Goal: Information Seeking & Learning: Check status

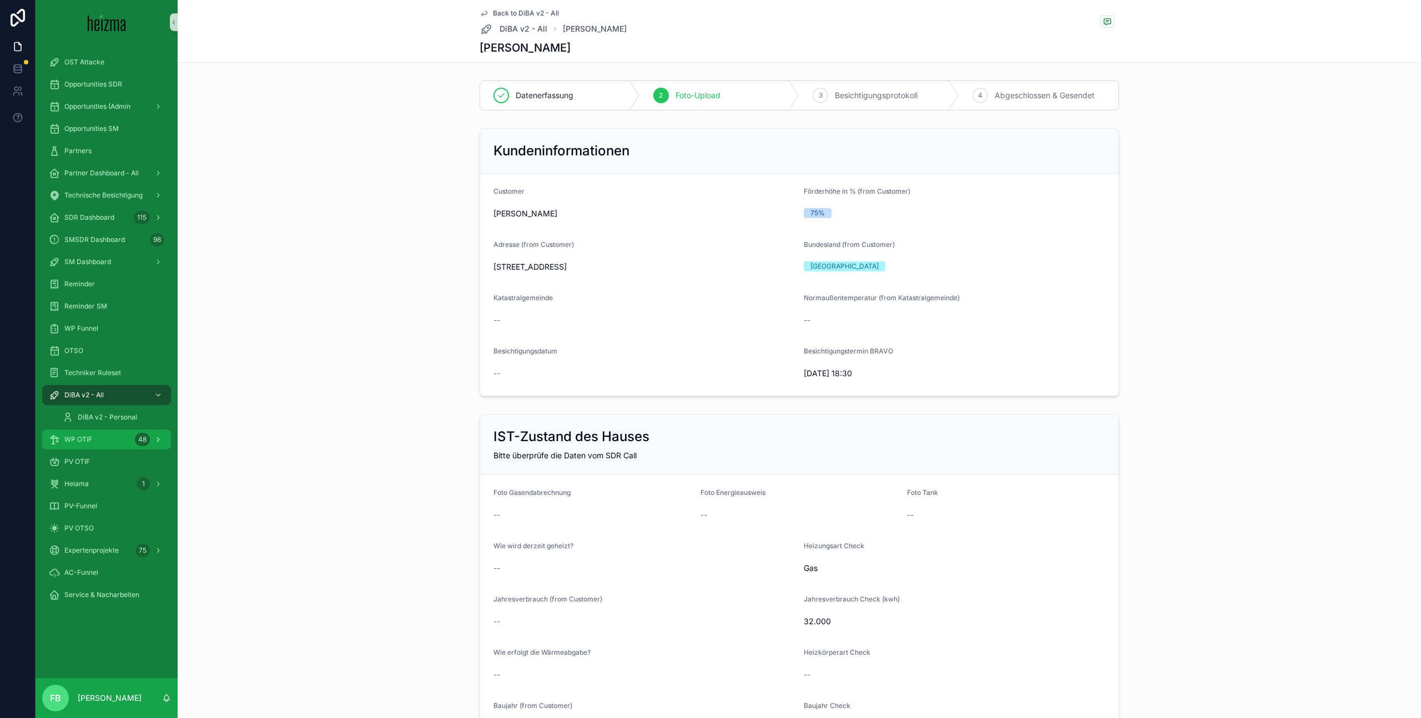
click at [95, 441] on div "WP OTIF 48" at bounding box center [106, 440] width 115 height 18
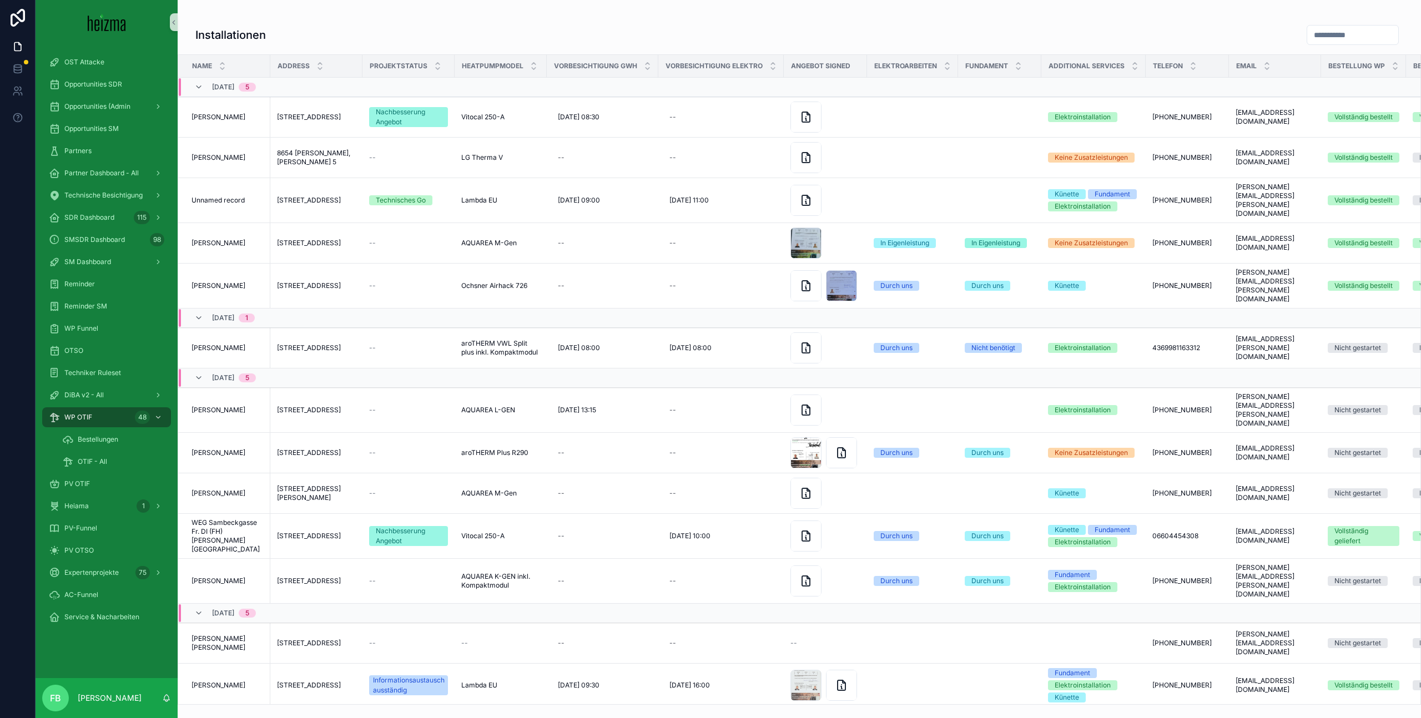
click at [1313, 33] on input "scrollable content" at bounding box center [1352, 35] width 91 height 16
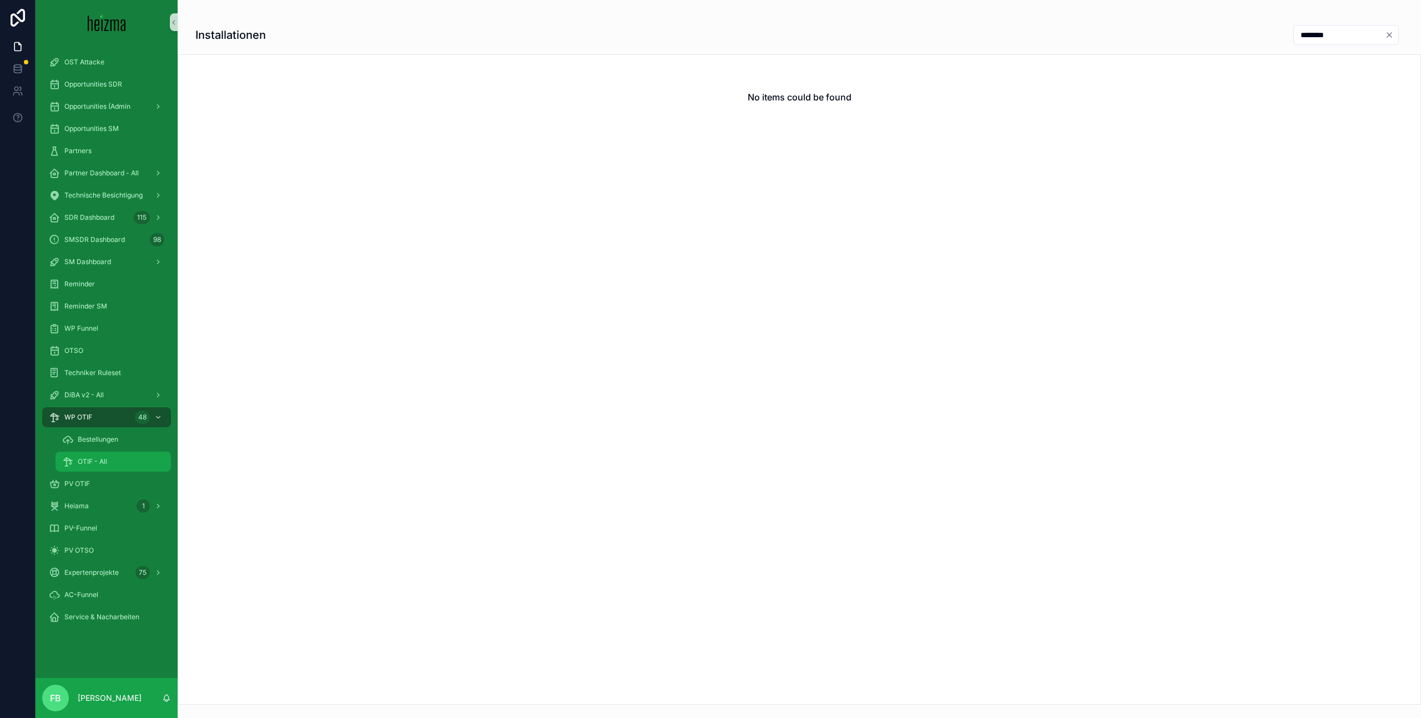
type input "********"
click at [99, 456] on div "OTIF - All" at bounding box center [113, 462] width 102 height 18
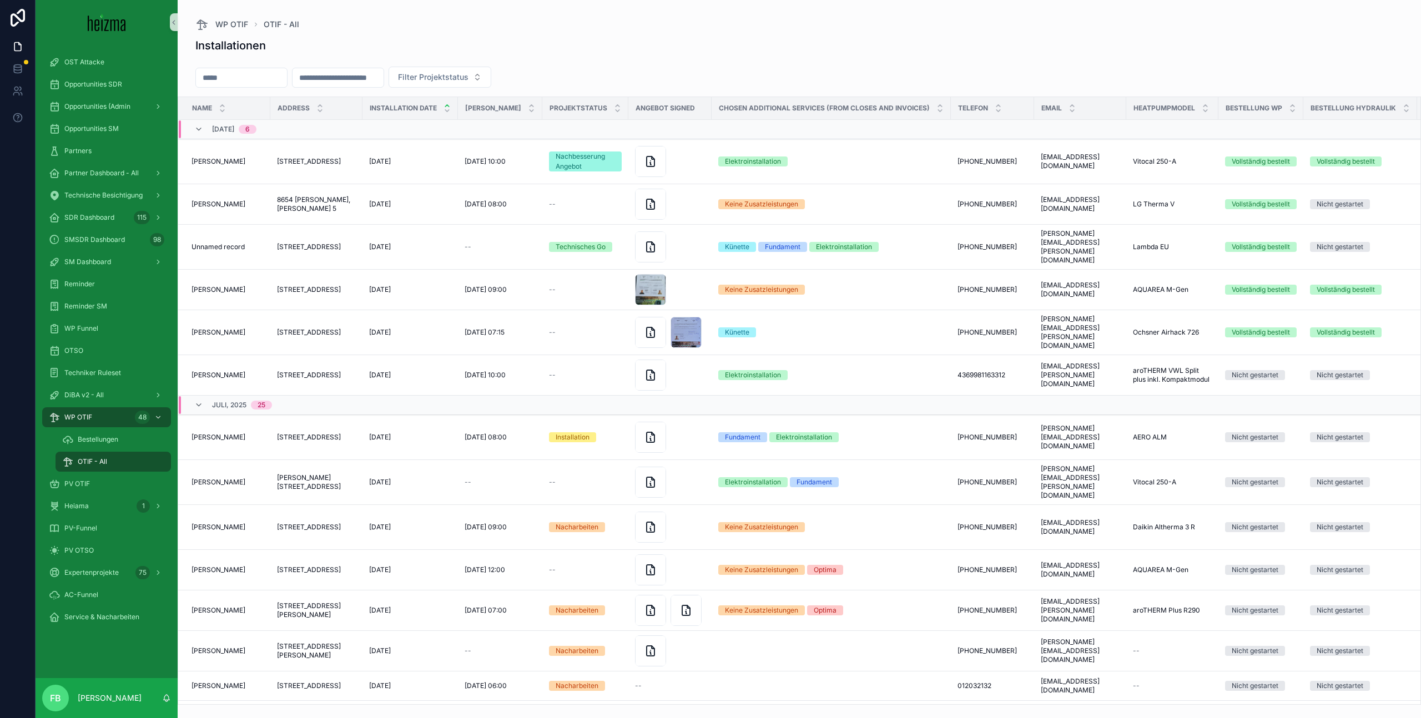
click at [233, 66] on div "Filter Projektstatus" at bounding box center [799, 79] width 1243 height 34
click at [236, 85] on div "scrollable content" at bounding box center [241, 78] width 92 height 20
click at [235, 77] on input "scrollable content" at bounding box center [241, 78] width 91 height 16
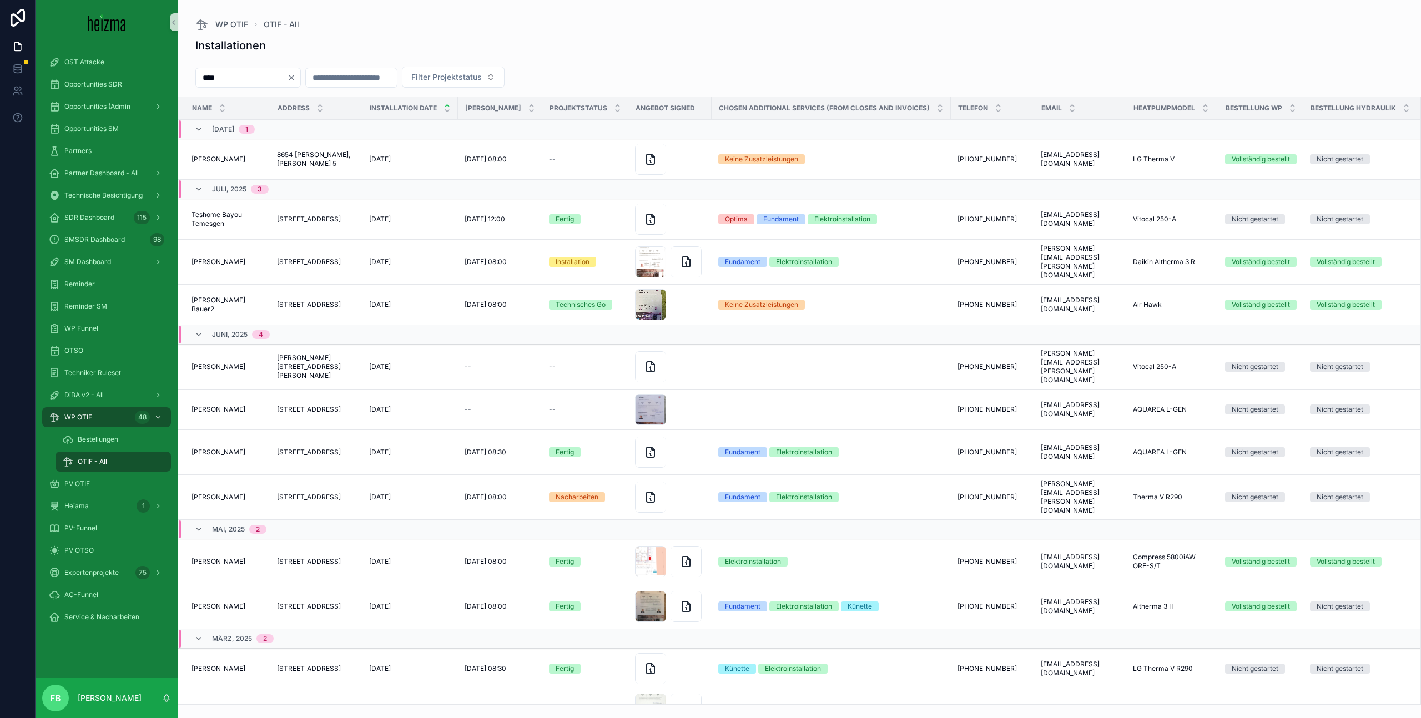
type input "*****"
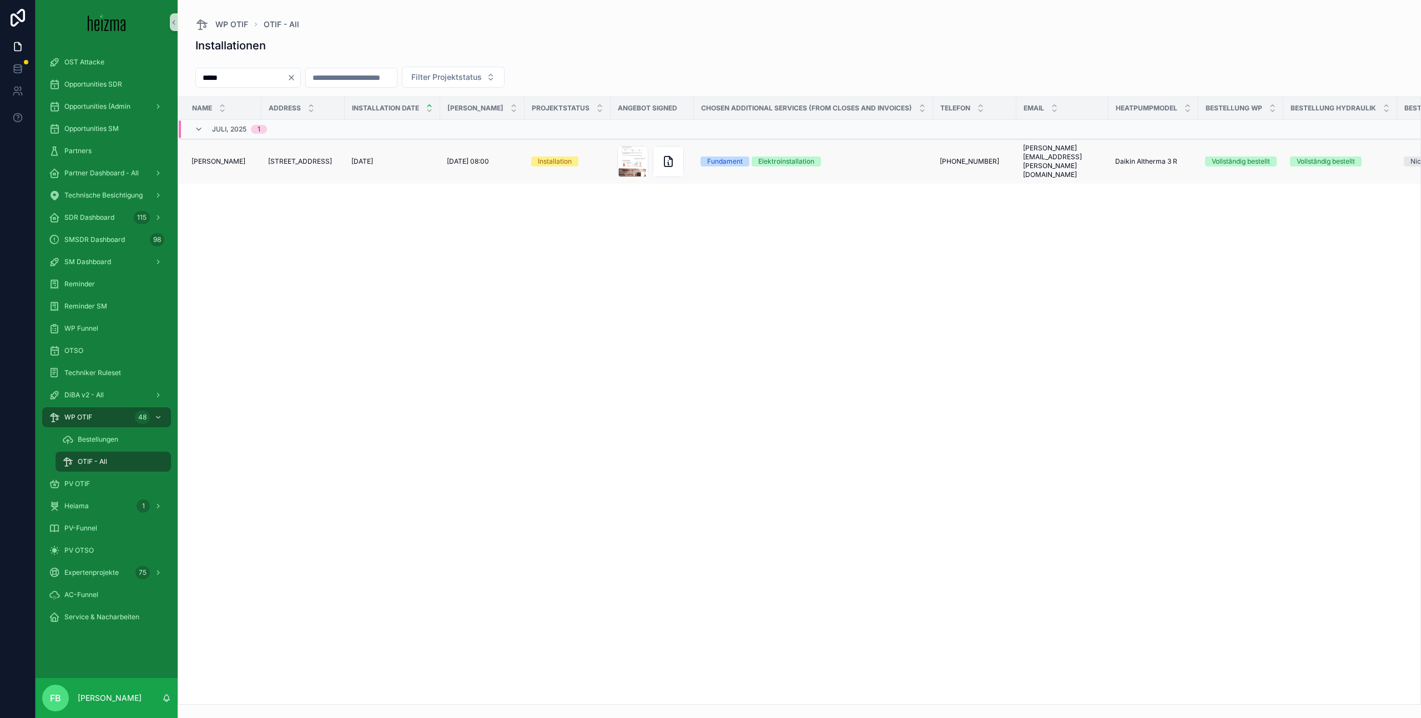
click at [225, 157] on span "[PERSON_NAME]" at bounding box center [218, 161] width 54 height 9
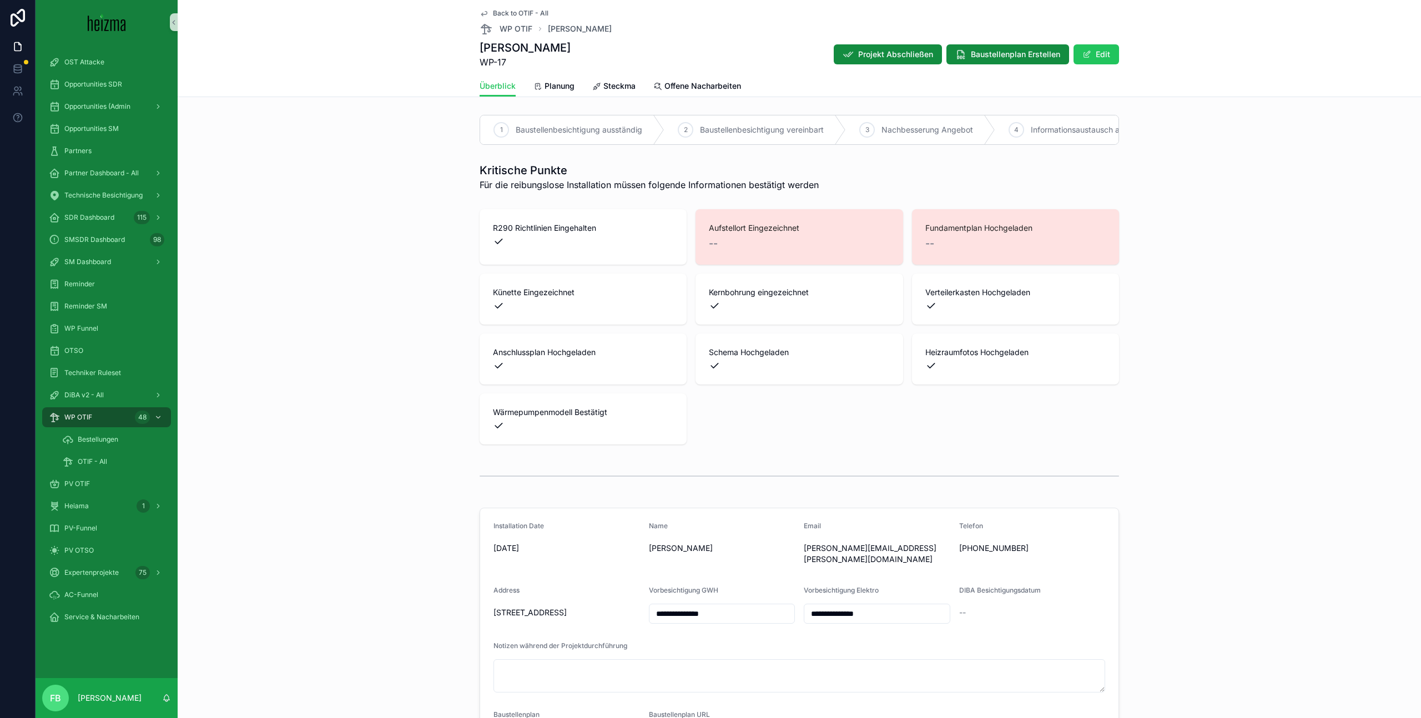
scroll to position [2730, 0]
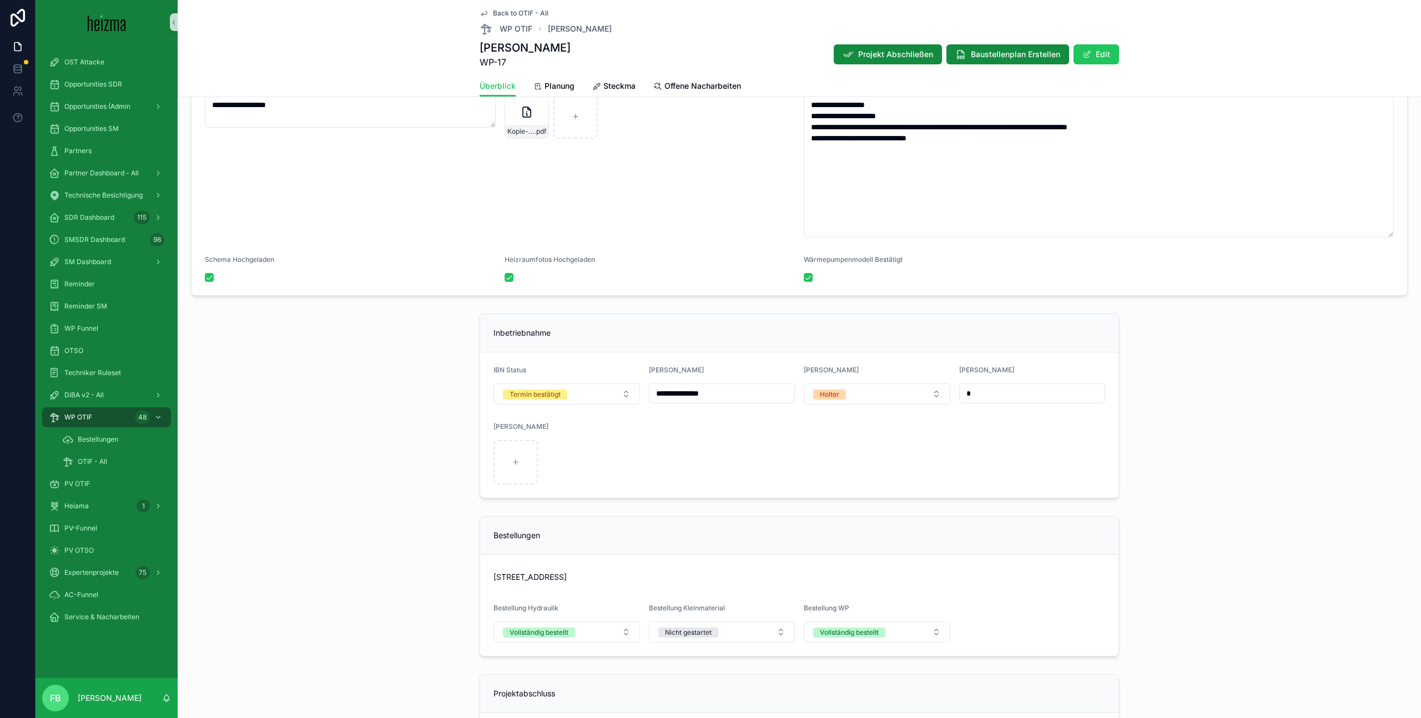
click at [688, 422] on div "[PERSON_NAME]" at bounding box center [799, 428] width 612 height 13
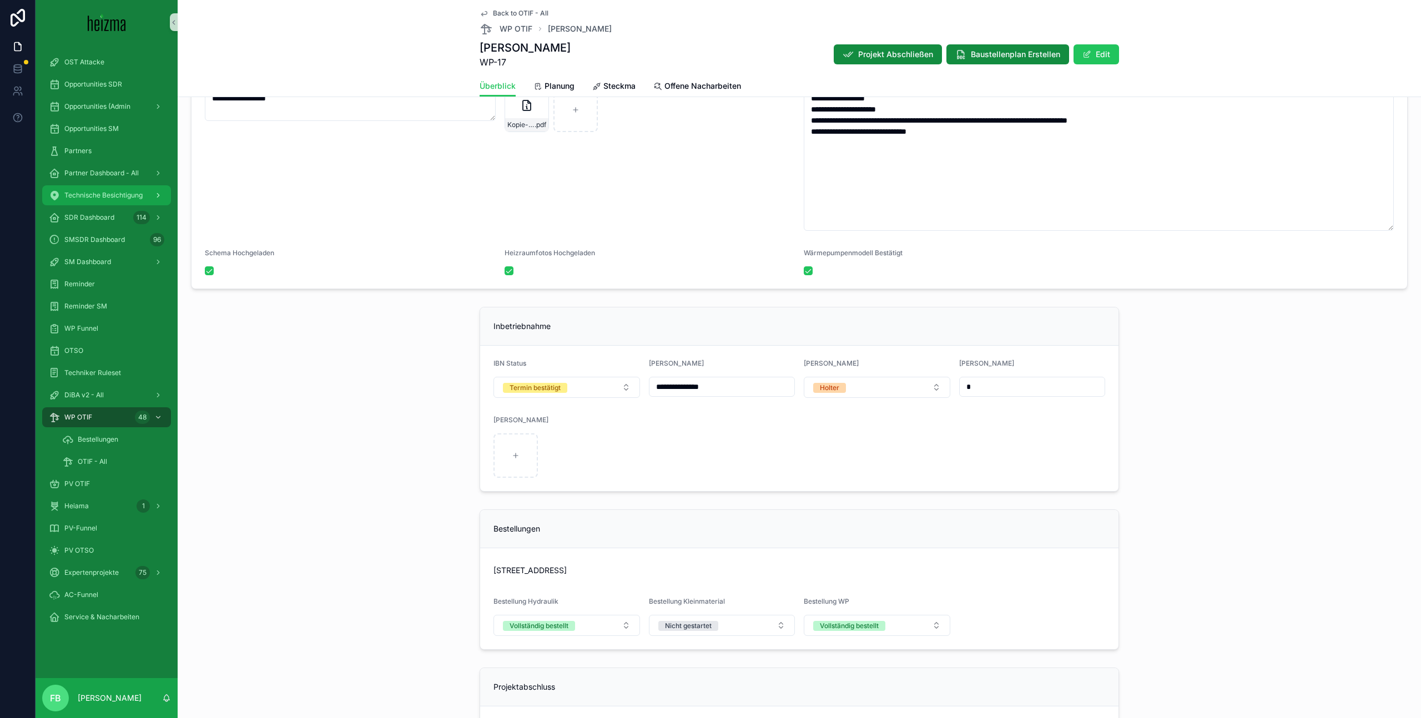
click at [97, 193] on span "Technische Besichtigung" at bounding box center [103, 195] width 78 height 9
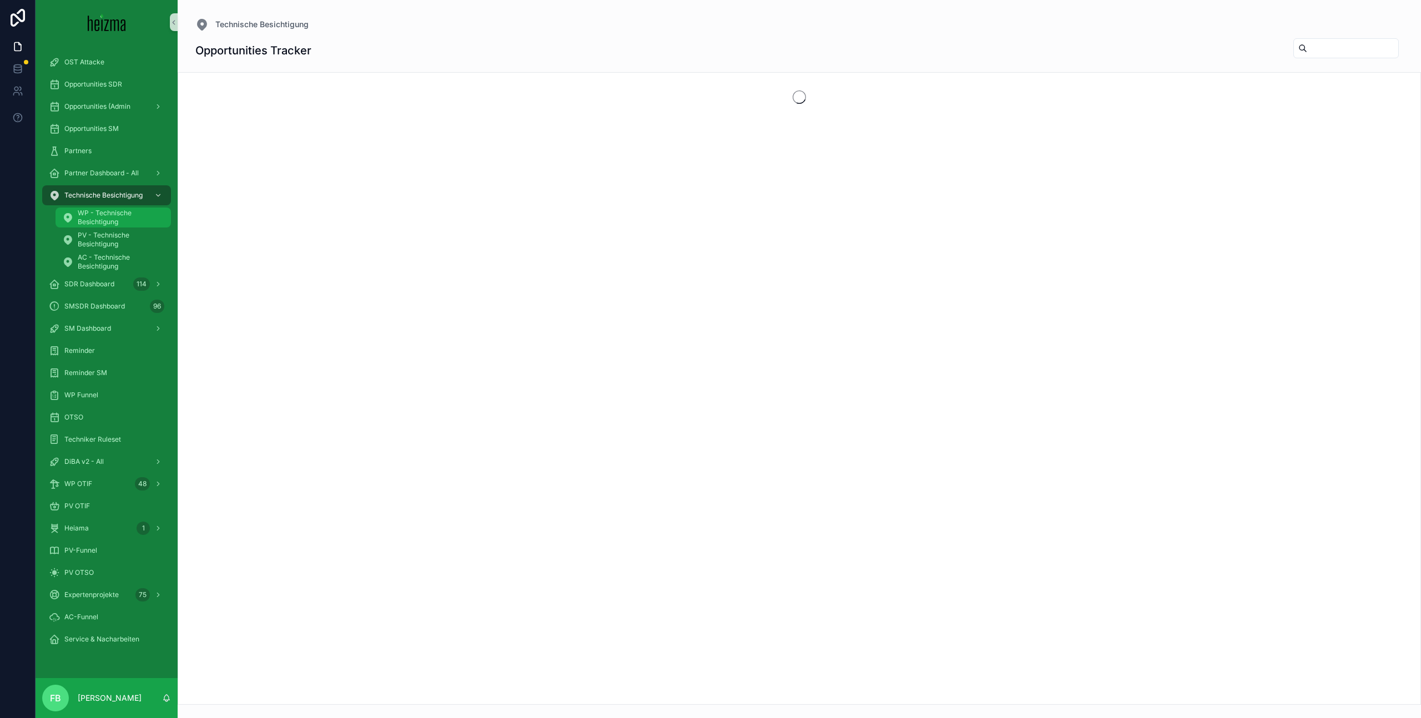
click at [111, 212] on span "WP - Technische Besichtigung" at bounding box center [119, 218] width 82 height 18
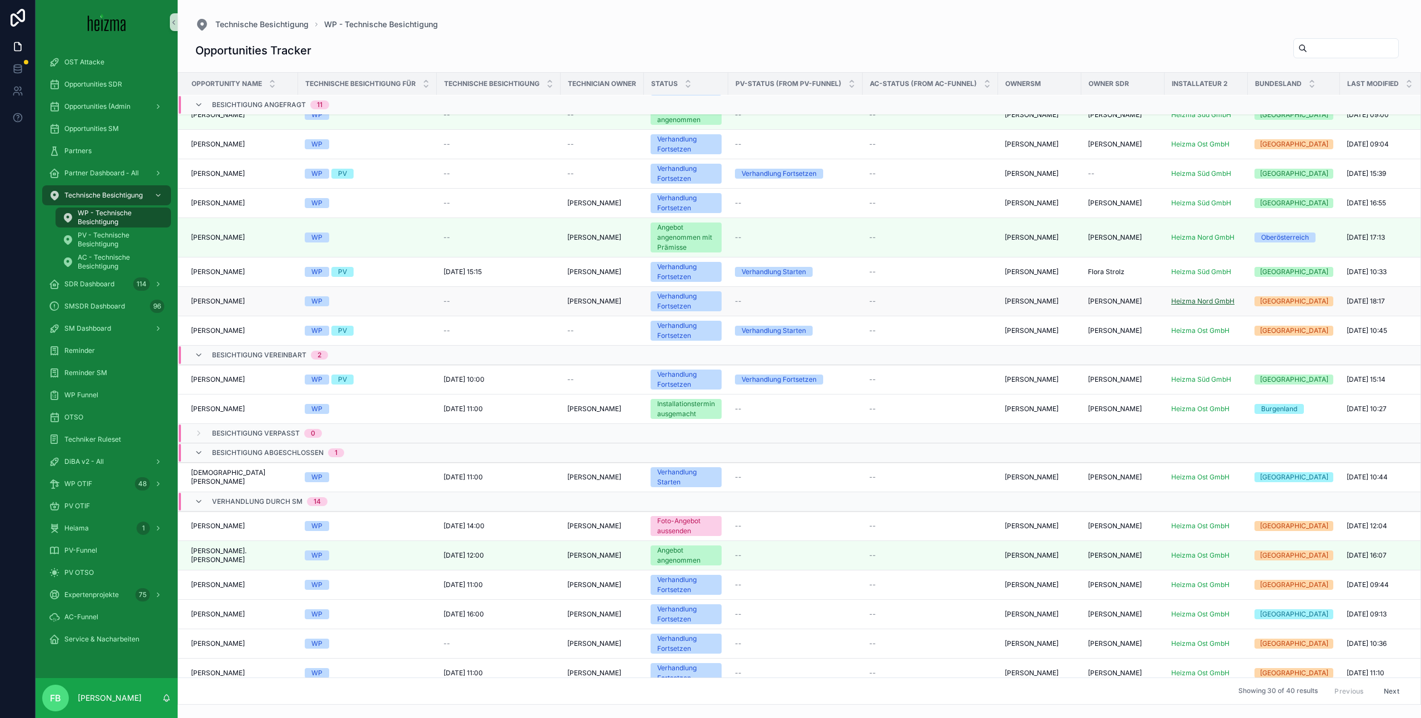
scroll to position [0, 1]
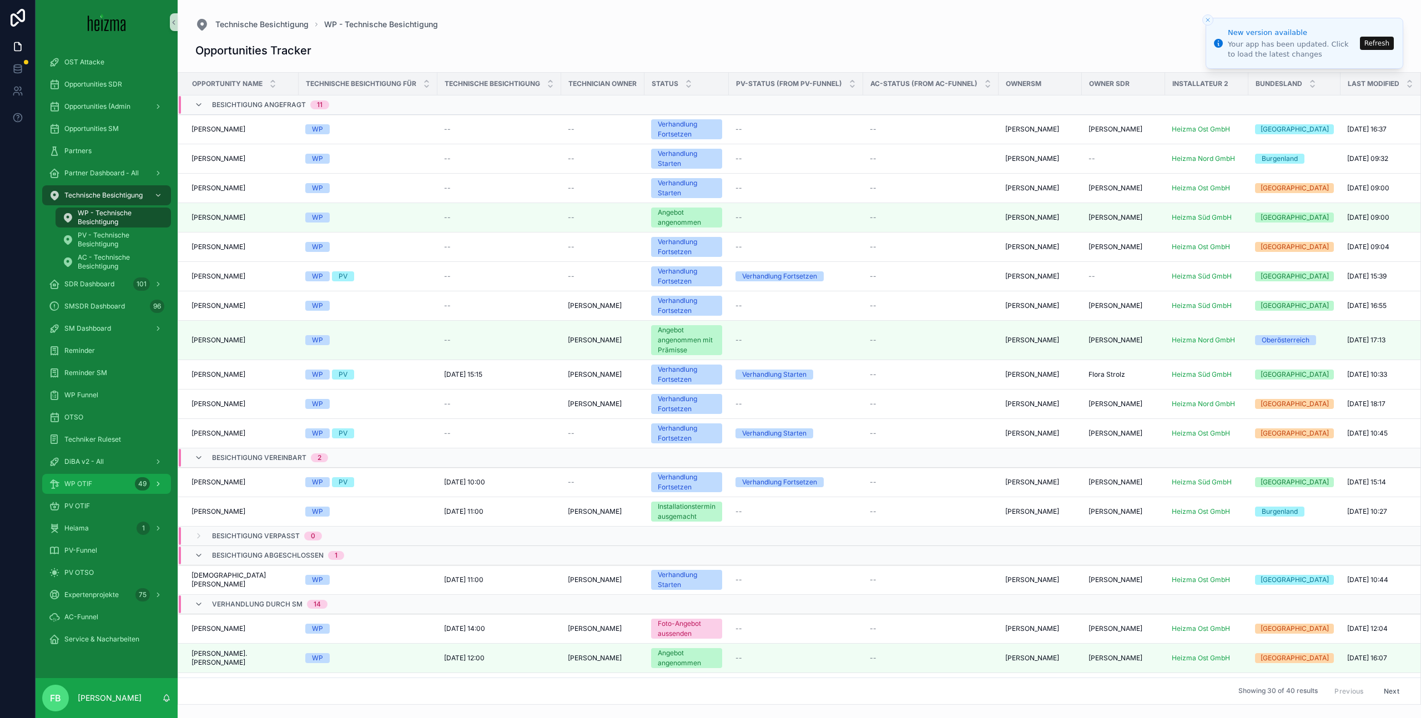
click at [103, 482] on div "WP OTIF 49" at bounding box center [106, 484] width 115 height 18
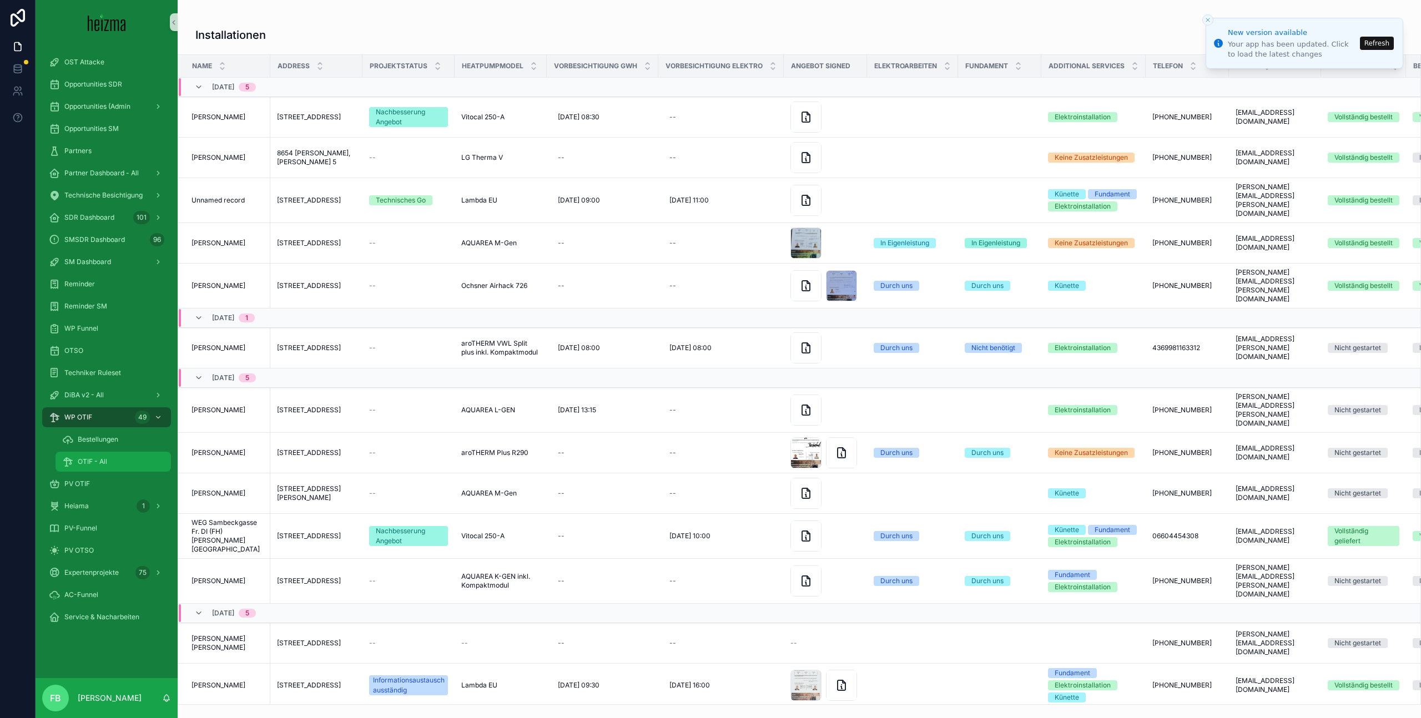
click at [98, 462] on span "OTIF - All" at bounding box center [92, 461] width 29 height 9
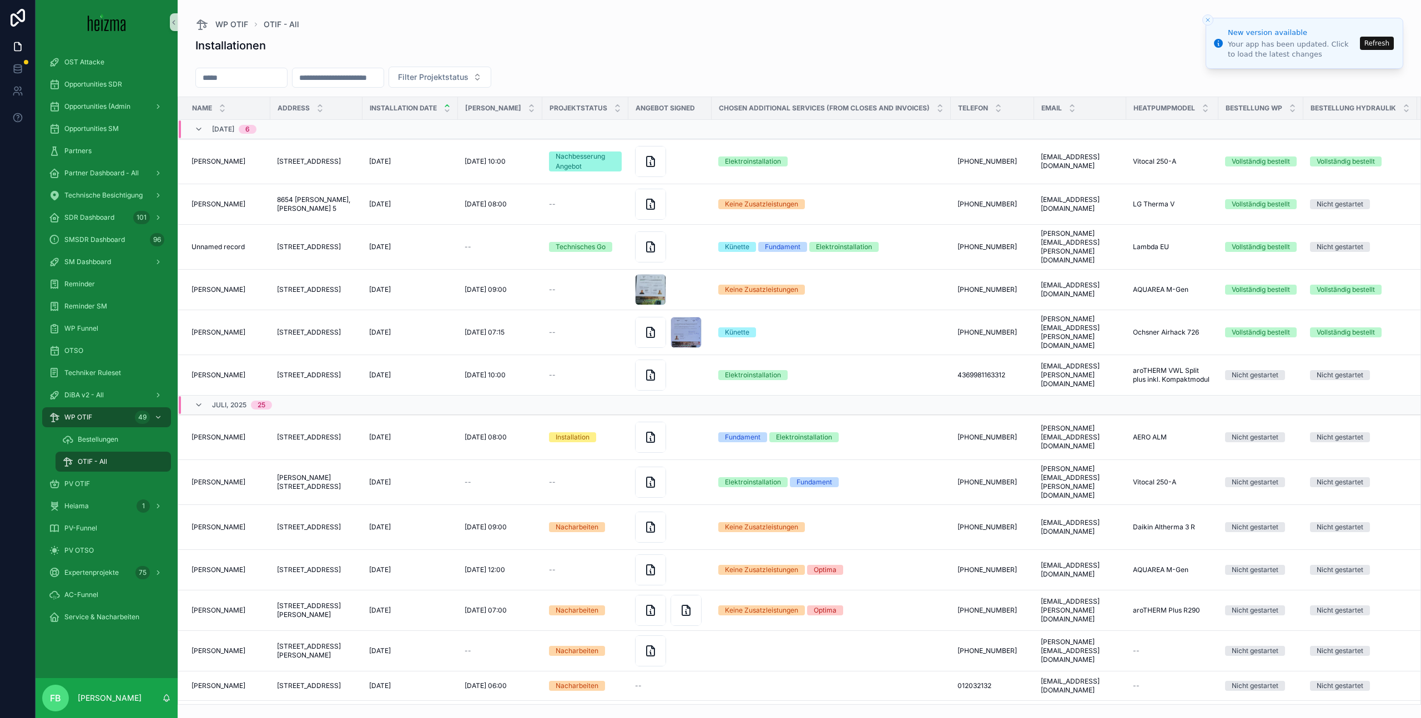
click at [1377, 46] on button "Refresh" at bounding box center [1377, 43] width 34 height 13
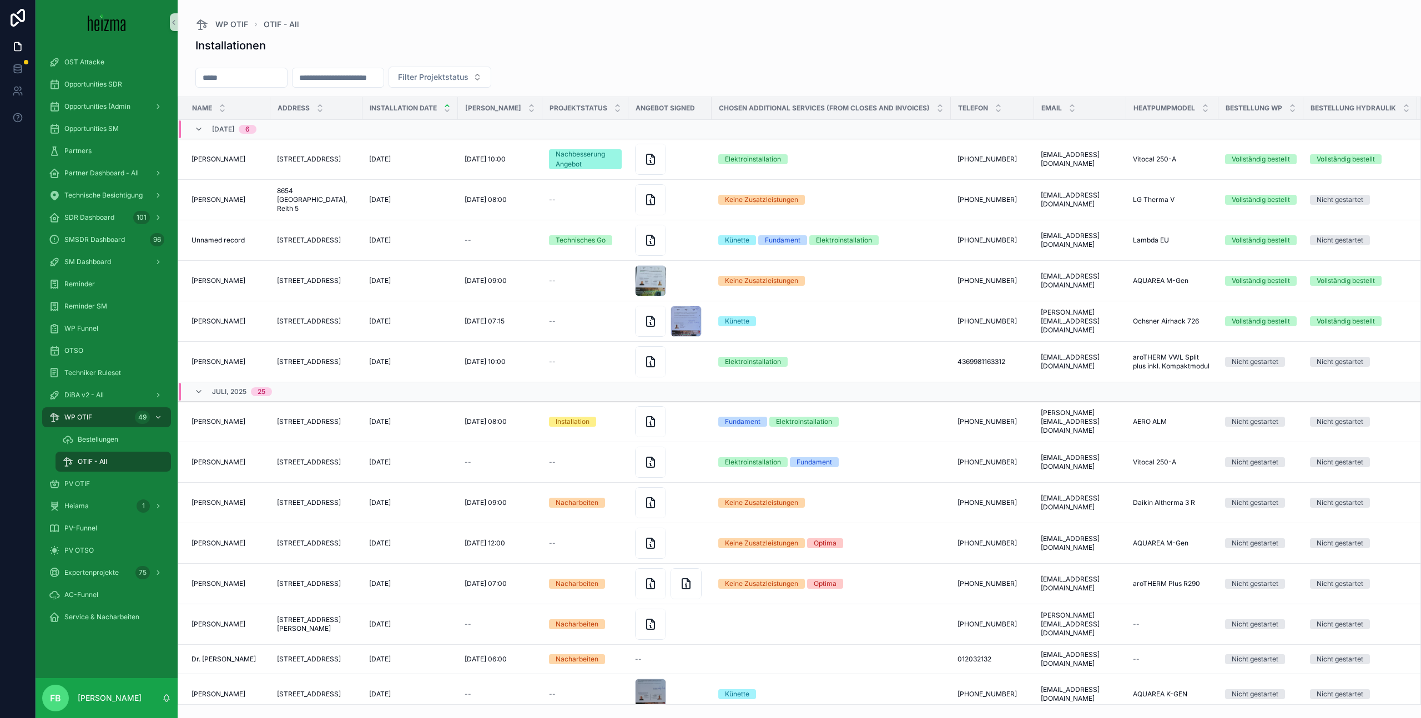
click at [238, 74] on input "scrollable content" at bounding box center [241, 78] width 91 height 16
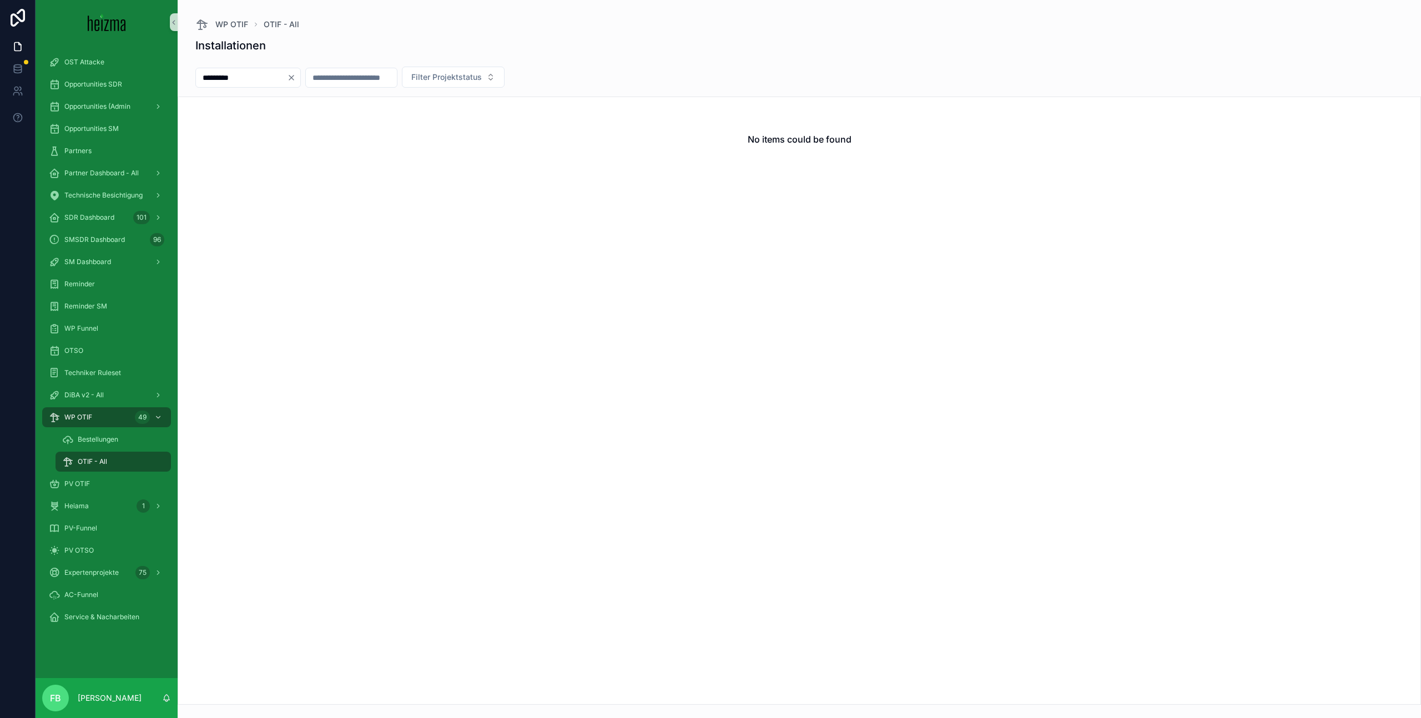
click at [223, 80] on input "*********" at bounding box center [241, 78] width 91 height 16
type input "********"
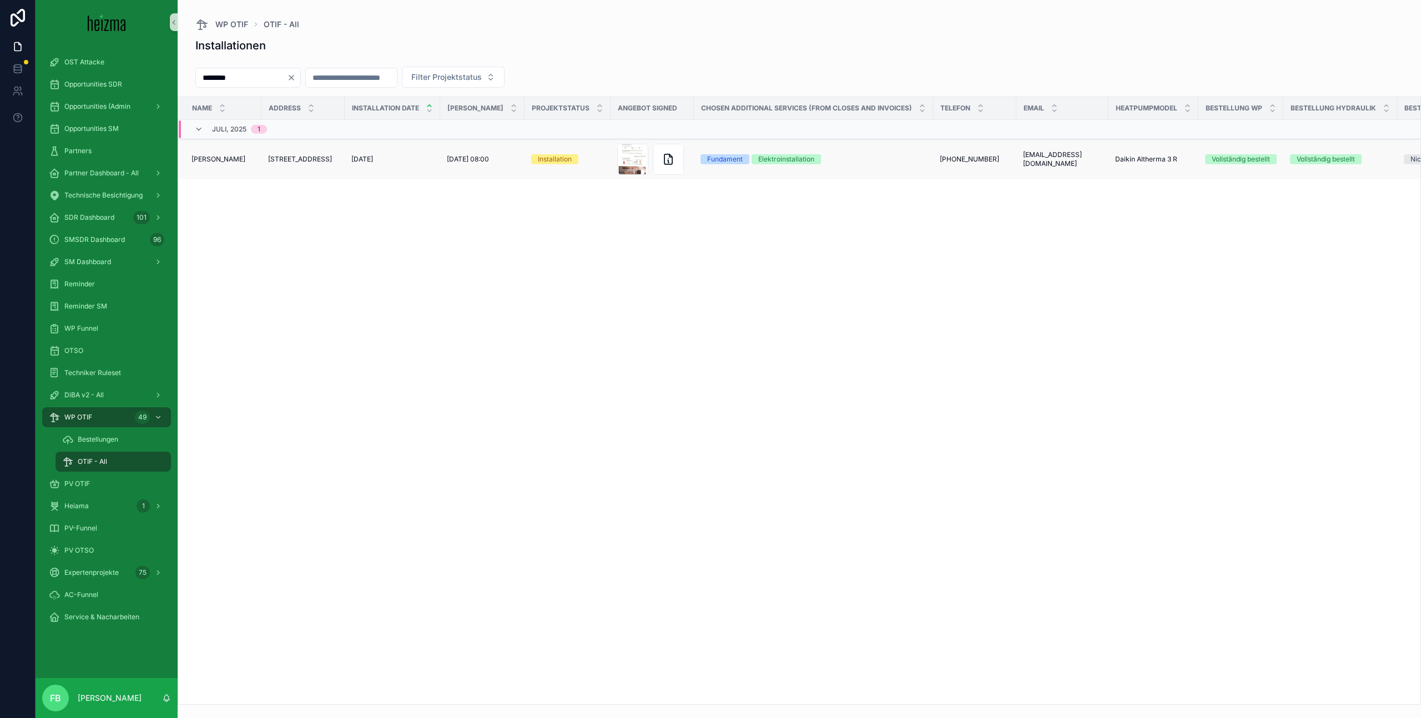
click at [251, 160] on div "[PERSON_NAME] [PERSON_NAME]" at bounding box center [222, 159] width 63 height 9
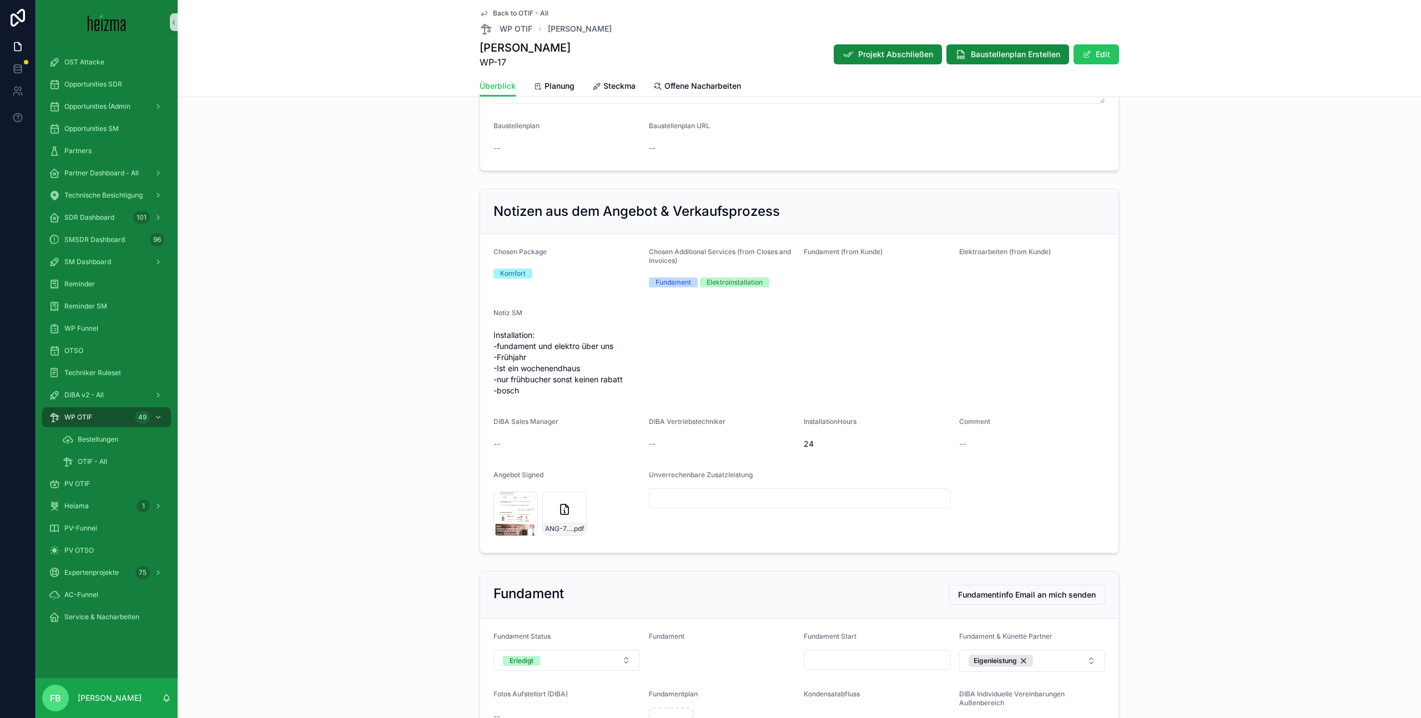
scroll to position [558, 0]
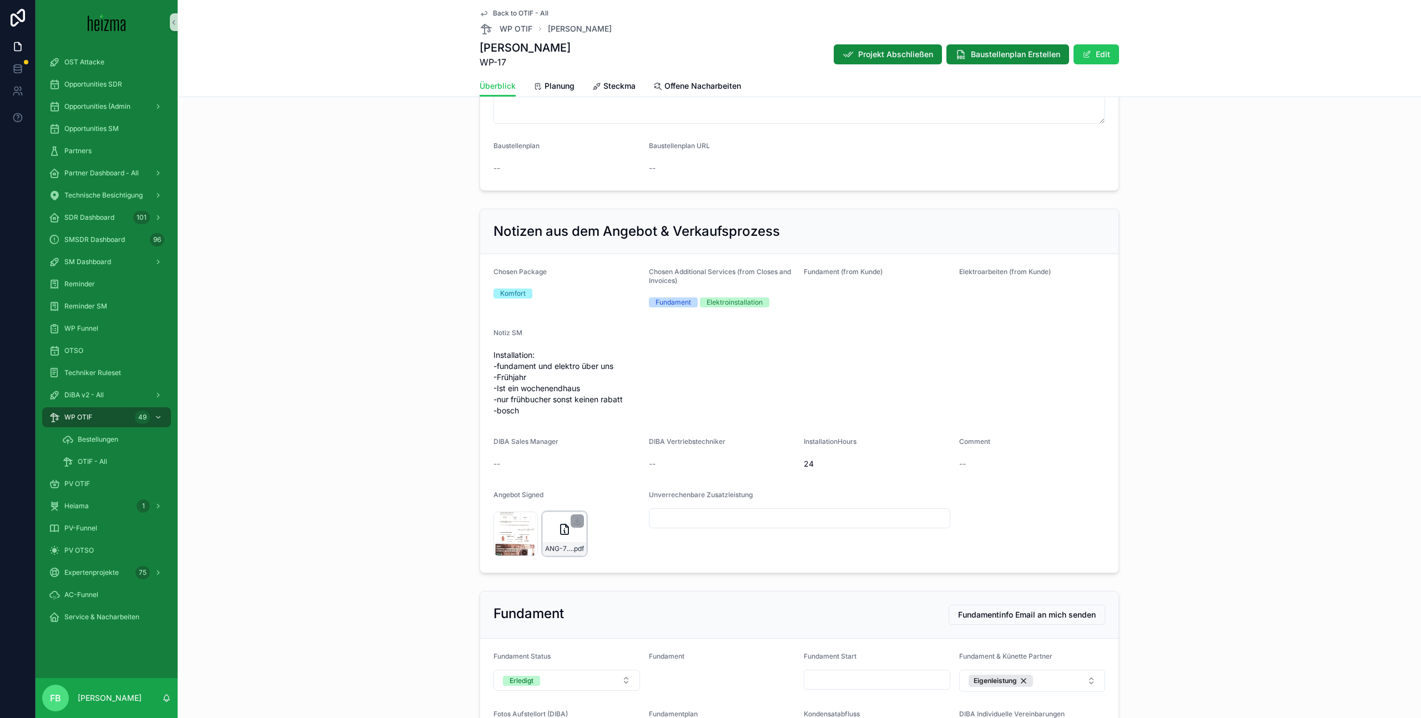
click at [561, 522] on div "ANG-7179-Baechle-2024-11-14 .pdf" at bounding box center [564, 534] width 44 height 44
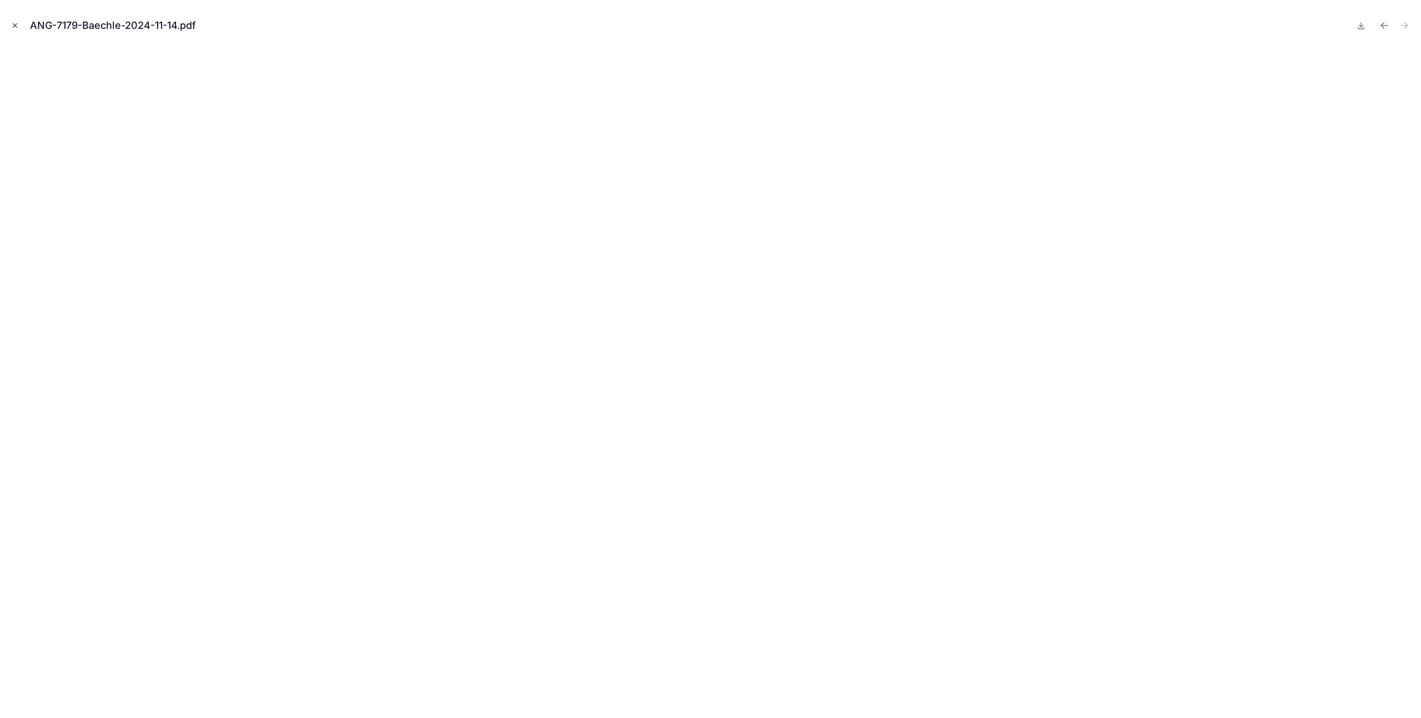
click at [18, 27] on icon "Close modal" at bounding box center [15, 26] width 8 height 8
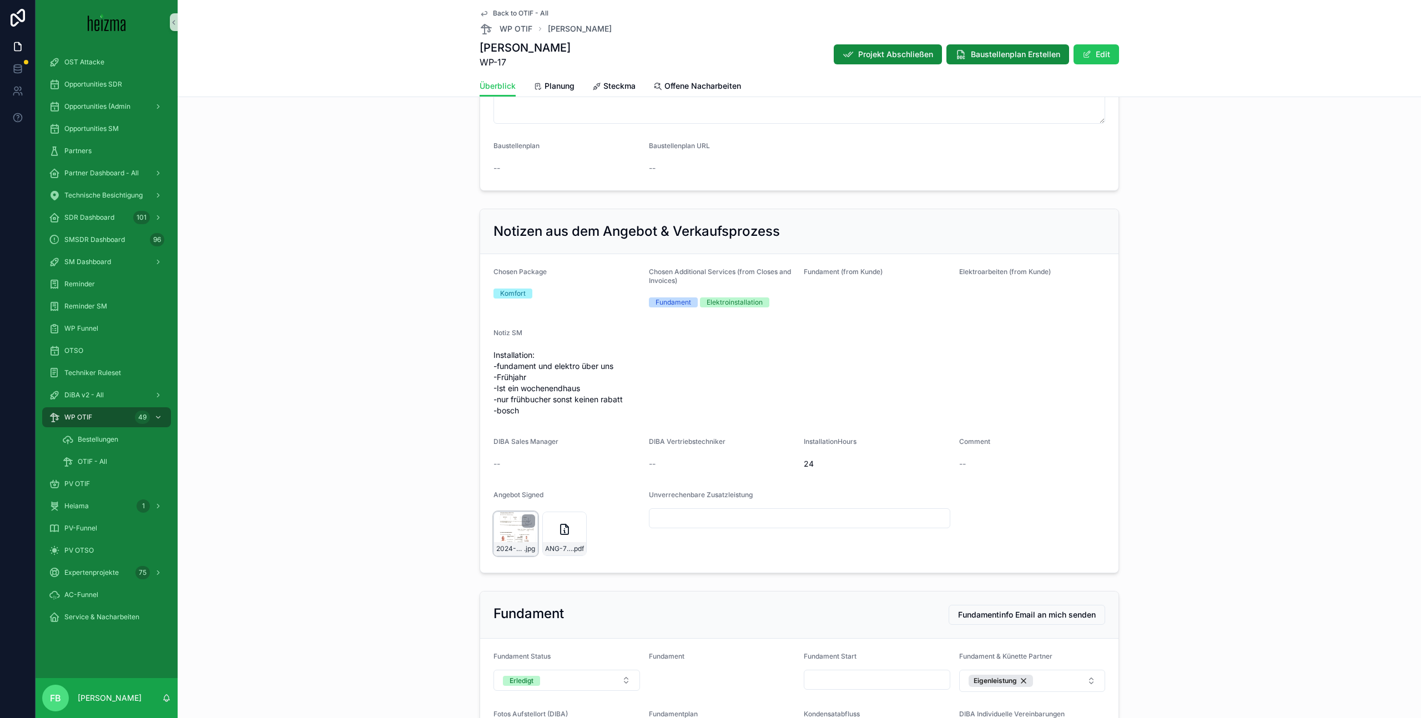
click at [511, 532] on div "2024-11-15_050096 .jpg" at bounding box center [515, 534] width 44 height 44
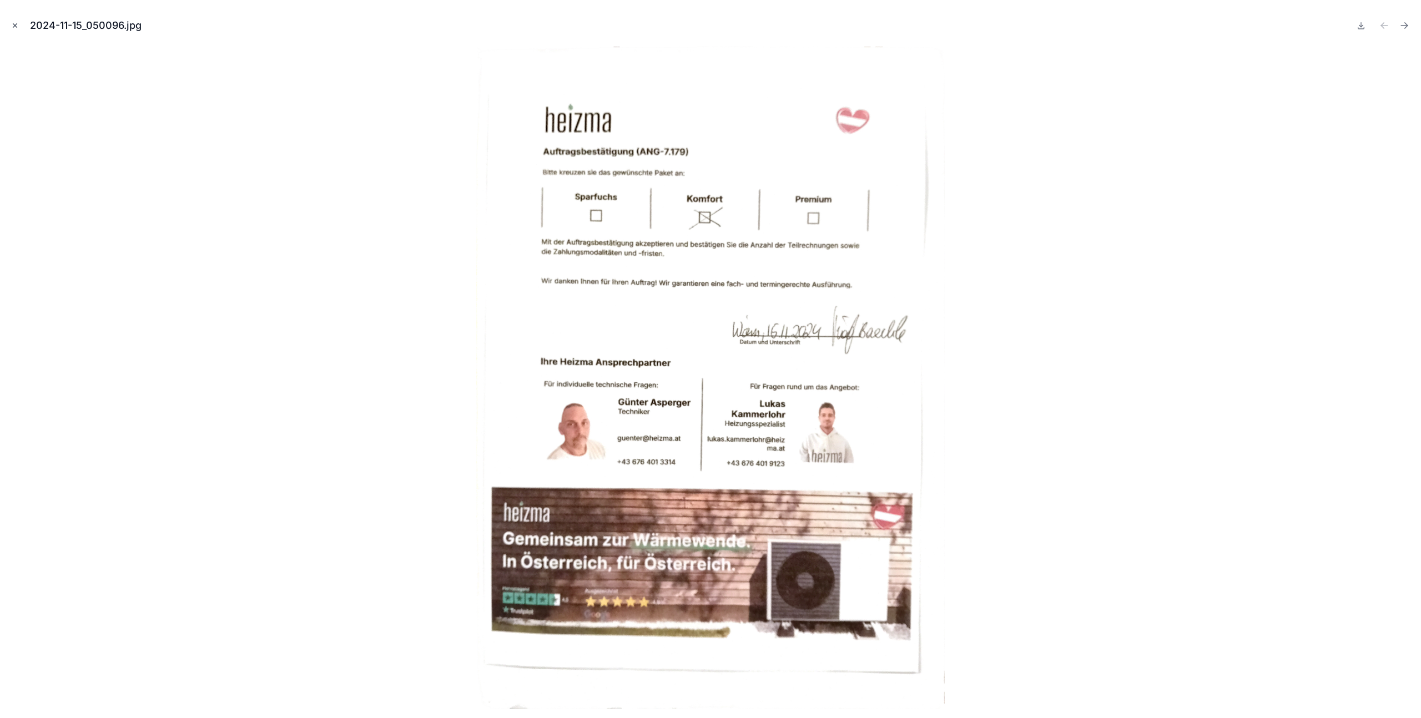
click at [13, 25] on icon "Close modal" at bounding box center [15, 26] width 8 height 8
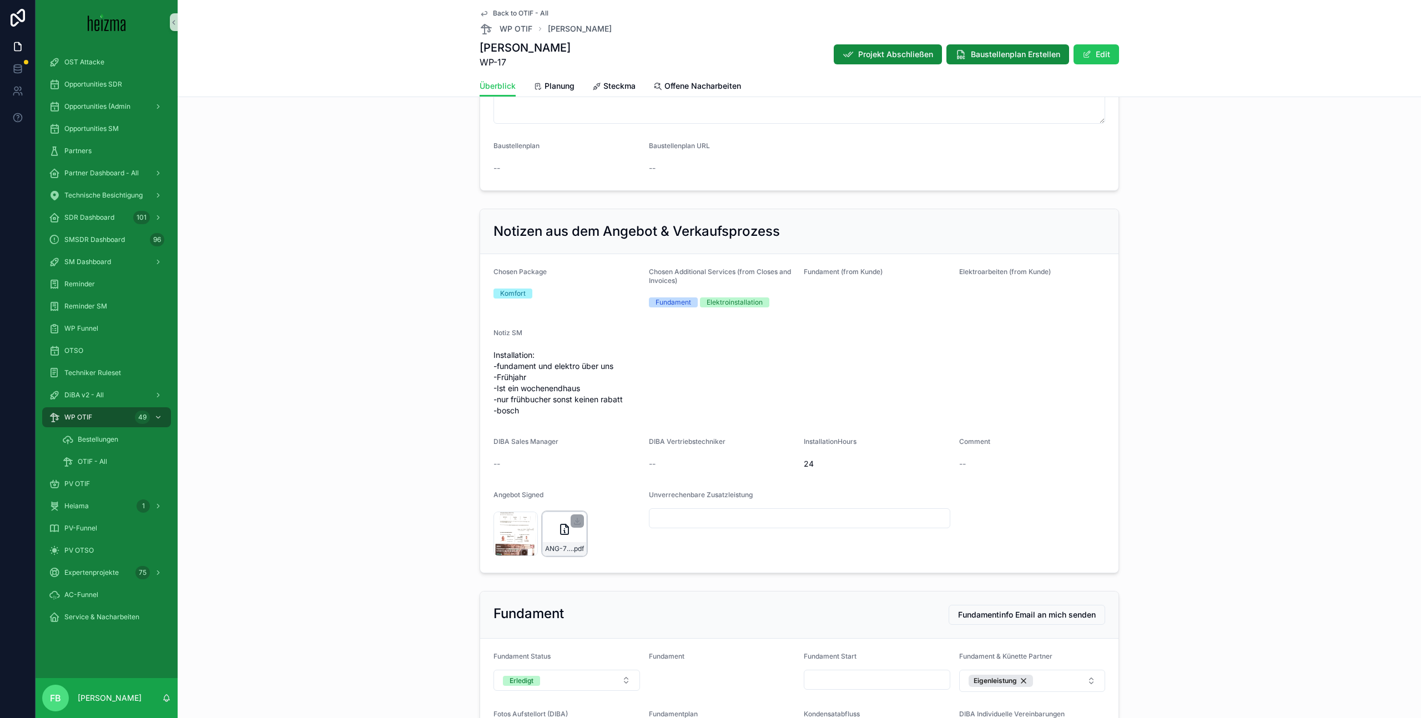
click at [561, 529] on icon "scrollable content" at bounding box center [565, 529] width 8 height 10
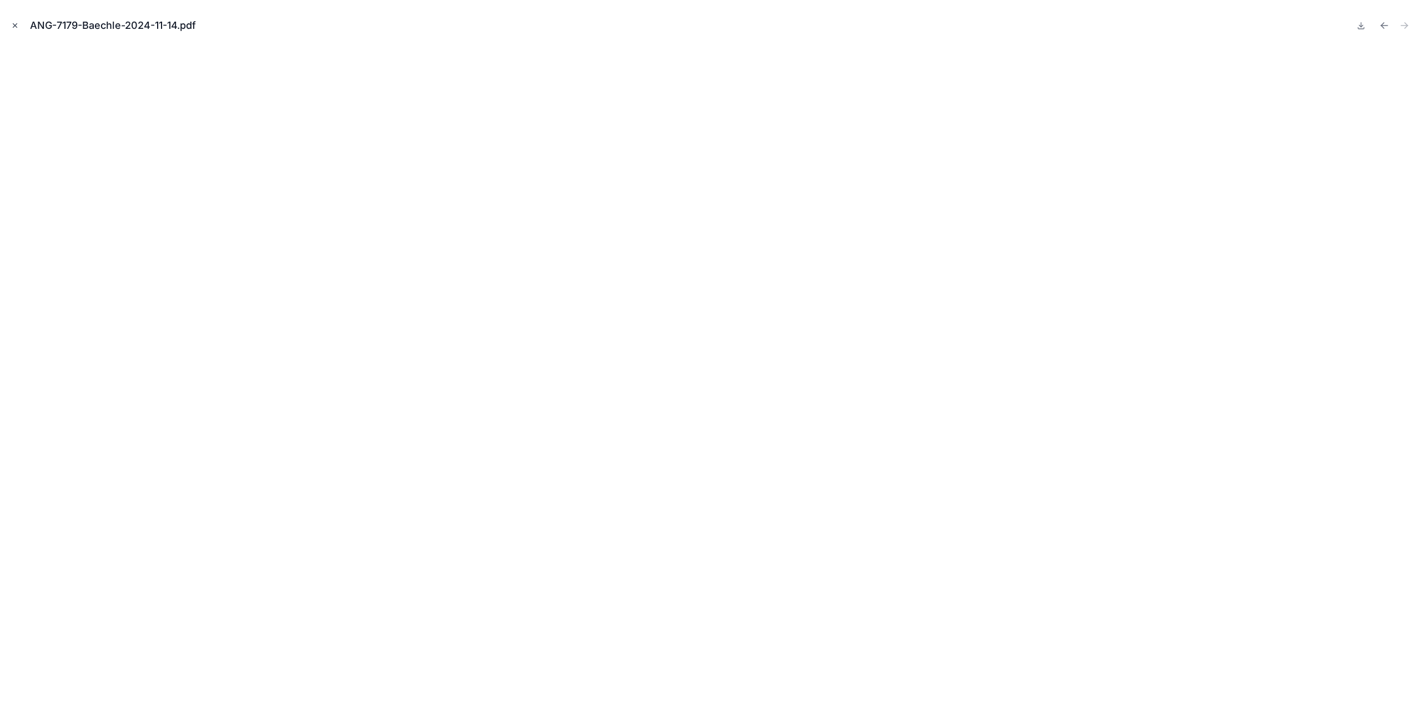
click at [13, 27] on icon "Close modal" at bounding box center [15, 26] width 4 height 4
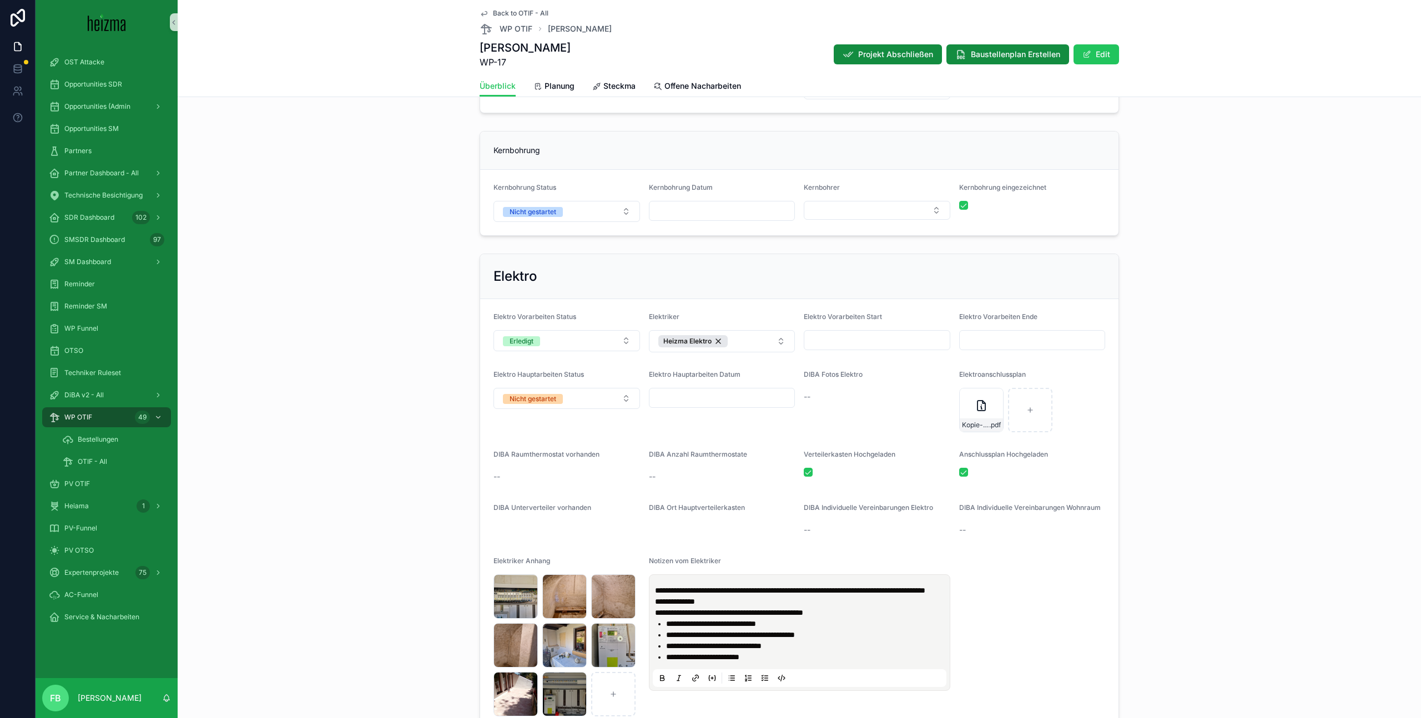
scroll to position [2730, 0]
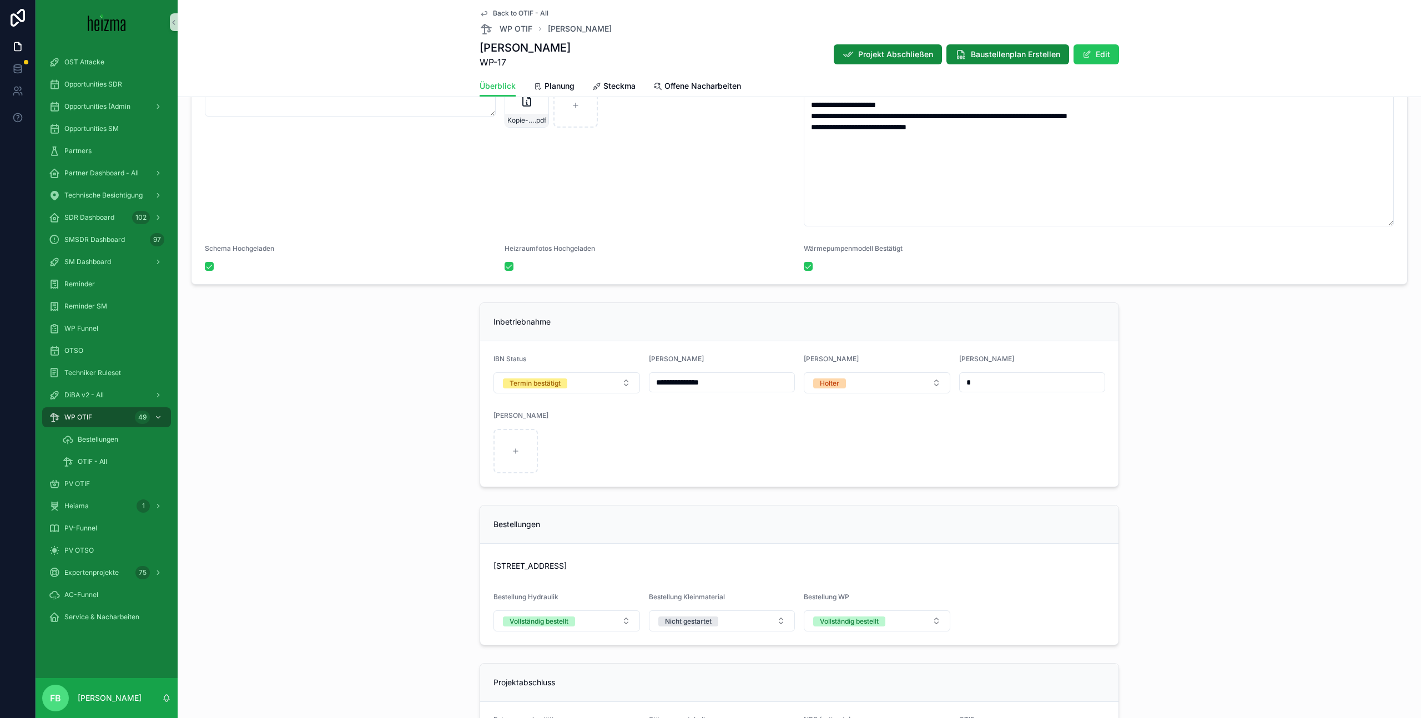
click at [375, 364] on div "**********" at bounding box center [799, 395] width 1234 height 194
click at [1003, 388] on input "*" at bounding box center [1032, 383] width 145 height 16
click at [960, 423] on div "[PERSON_NAME]" at bounding box center [799, 417] width 612 height 13
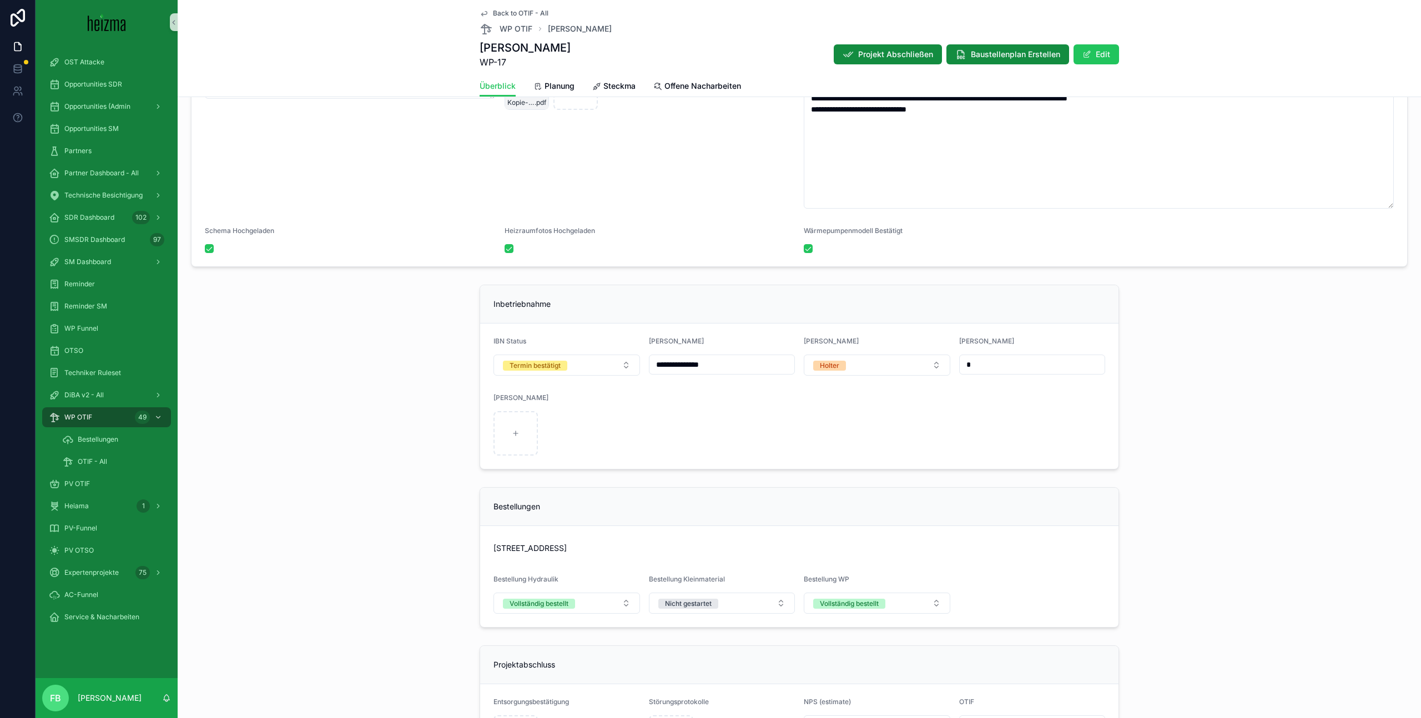
scroll to position [2743, 0]
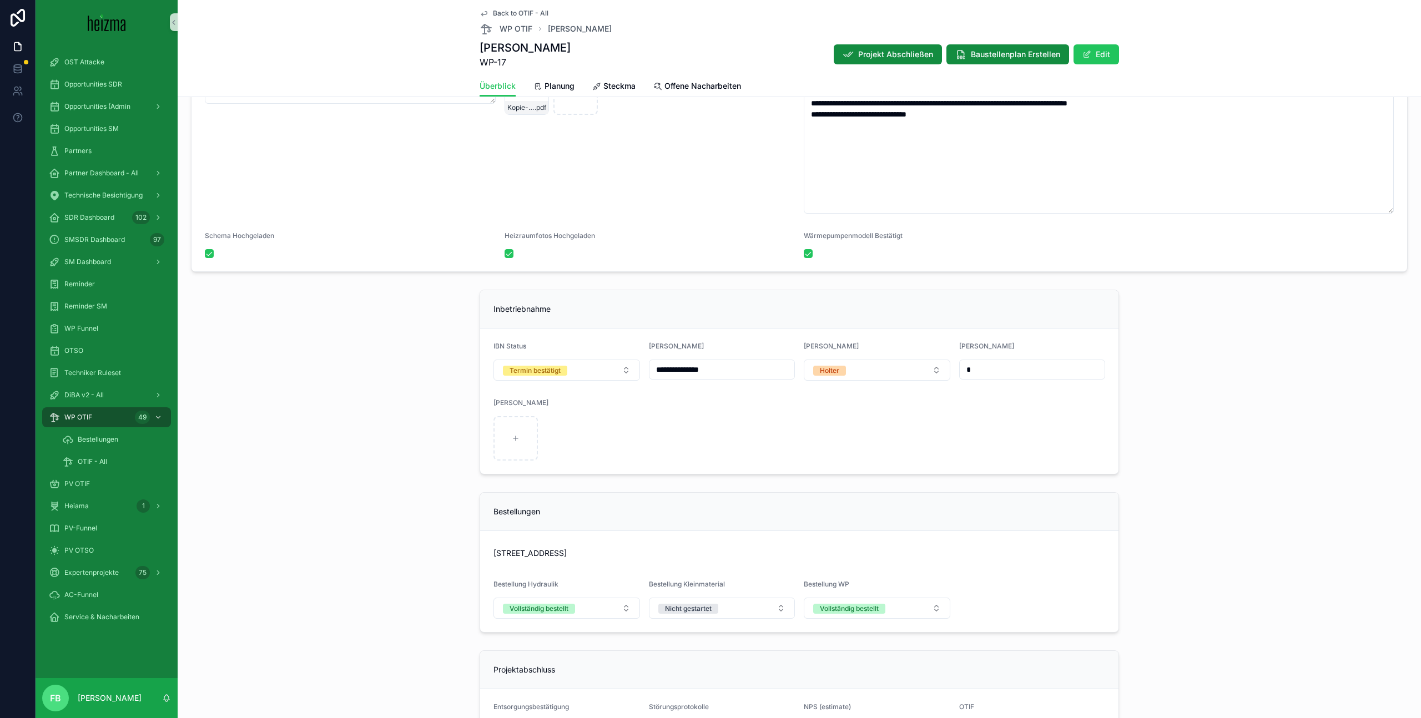
click at [397, 388] on div "**********" at bounding box center [799, 382] width 1234 height 194
click at [512, 26] on span "WP OTIF" at bounding box center [515, 28] width 33 height 11
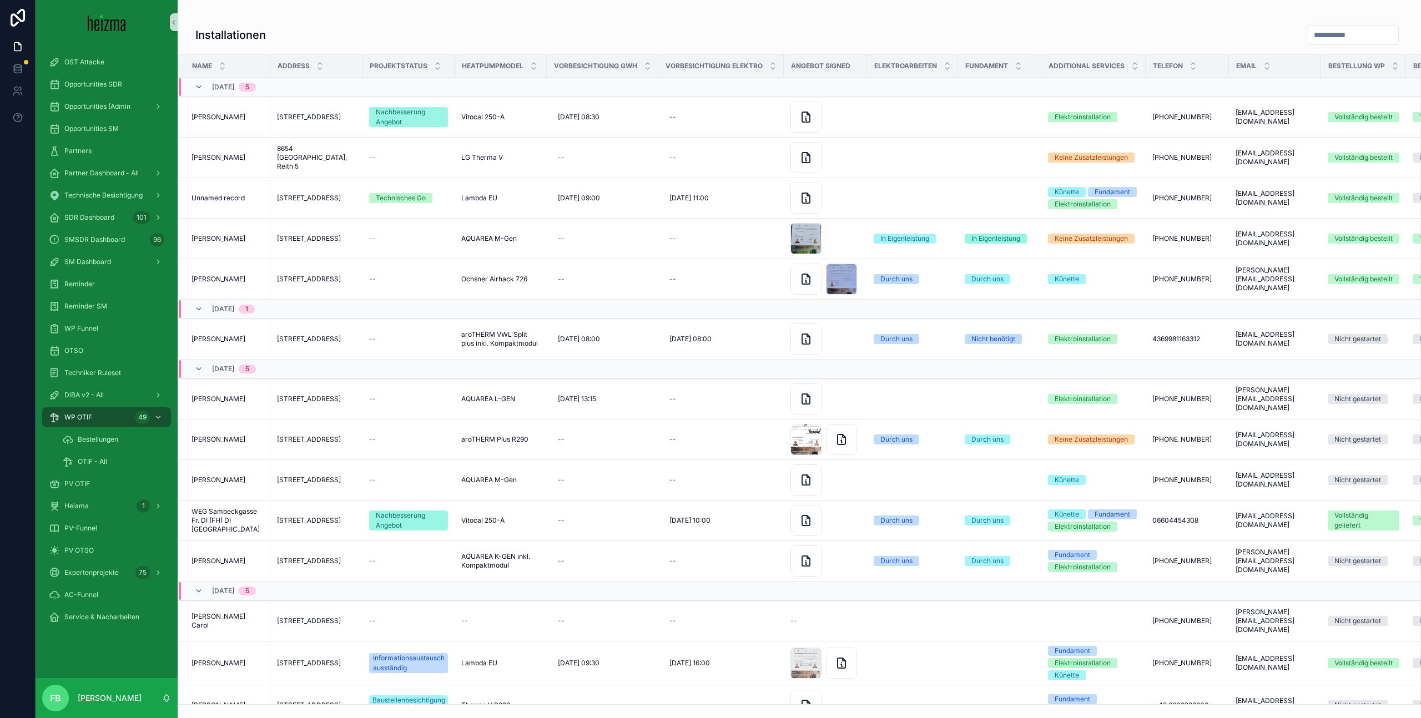
click at [1316, 34] on input "scrollable content" at bounding box center [1352, 35] width 91 height 16
click at [99, 461] on span "OTIF - All" at bounding box center [92, 461] width 29 height 9
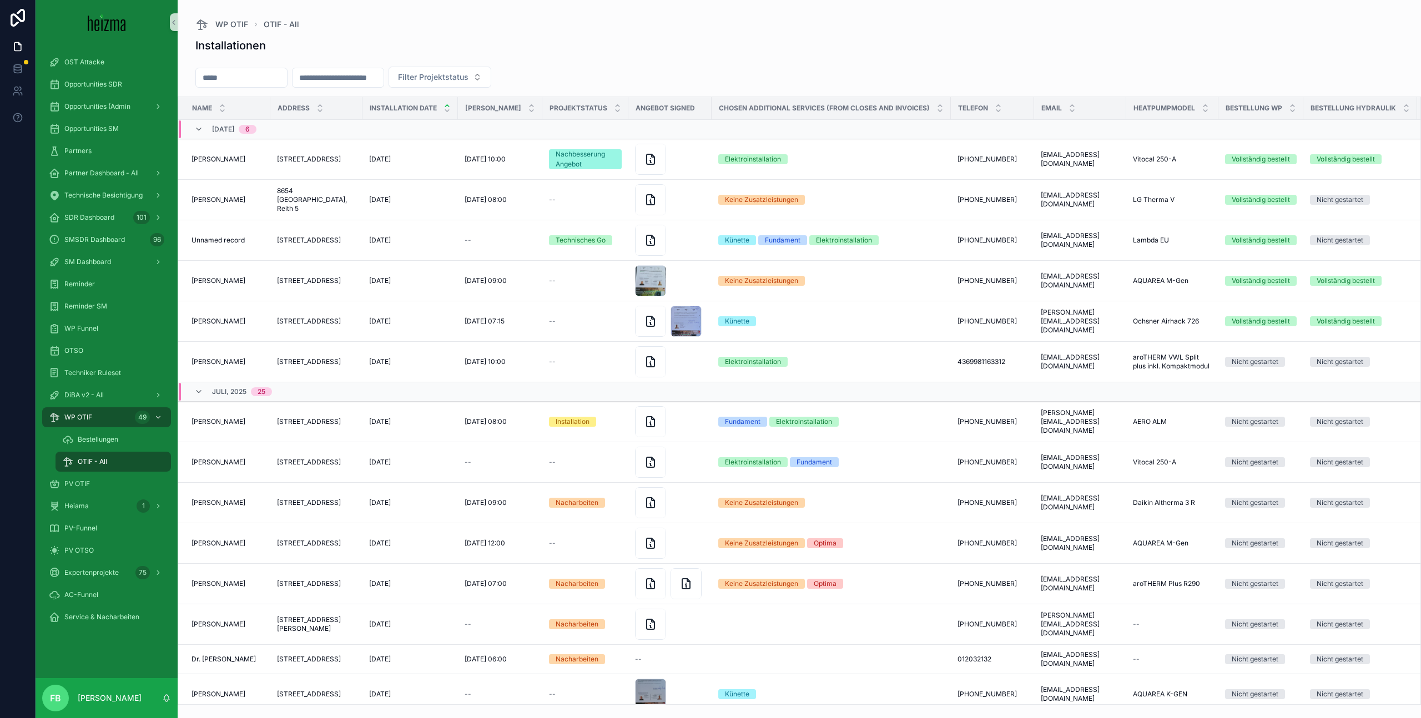
click at [230, 77] on input "scrollable content" at bounding box center [241, 78] width 91 height 16
type input "*******"
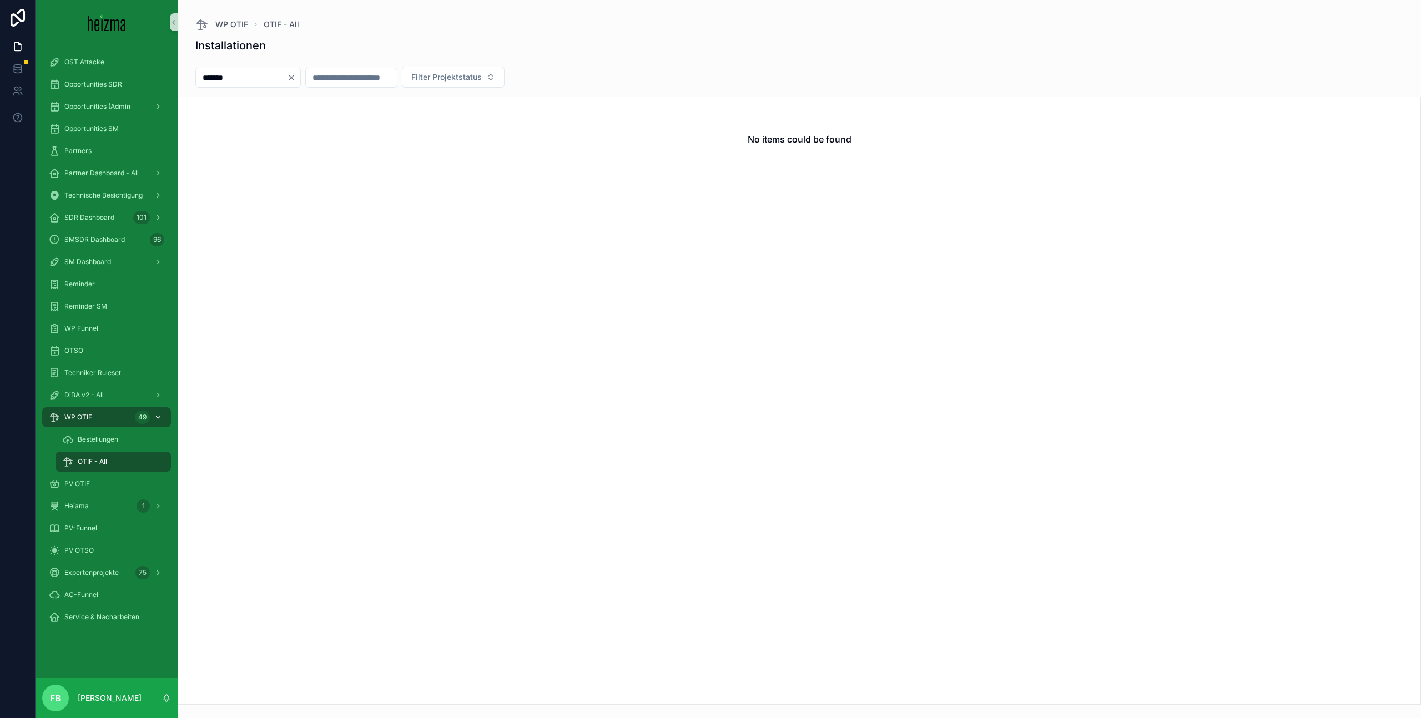
click at [63, 415] on div "WP OTIF 49" at bounding box center [106, 417] width 115 height 18
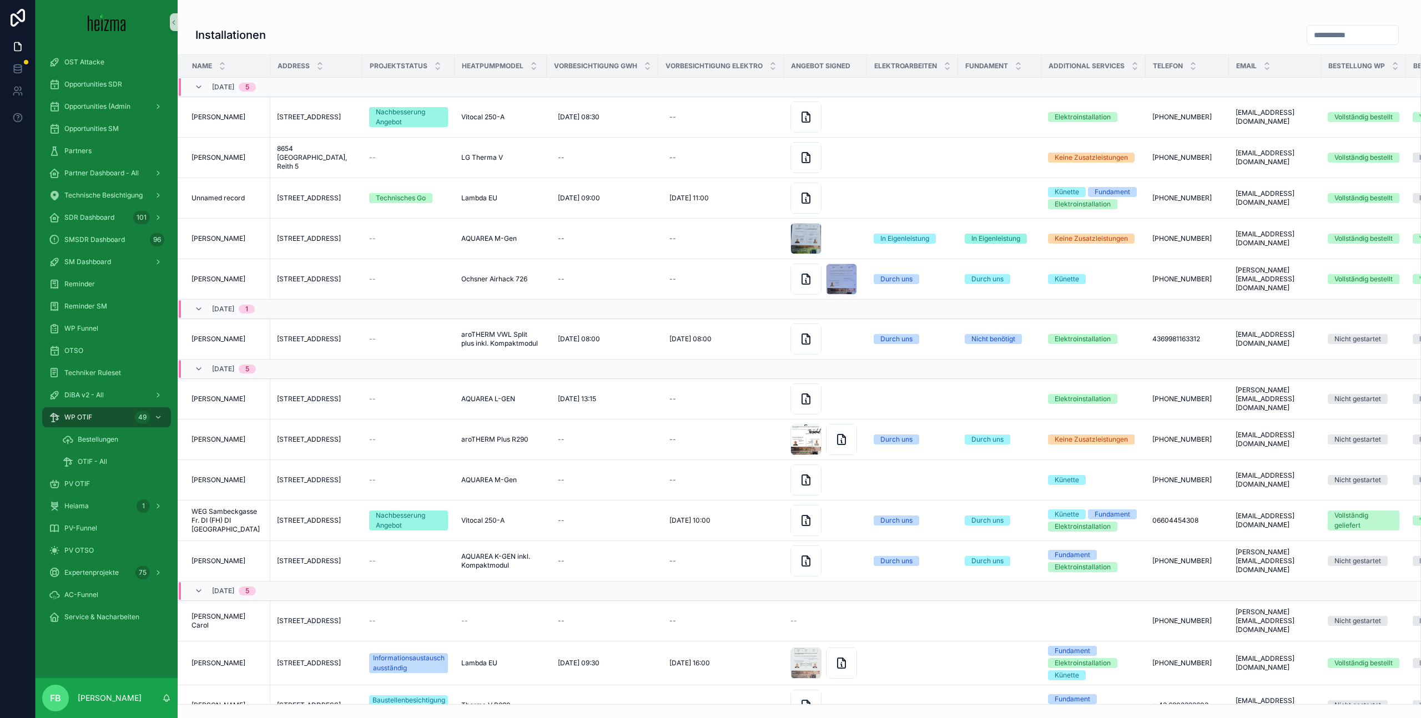
click at [1348, 32] on input "scrollable content" at bounding box center [1352, 35] width 91 height 16
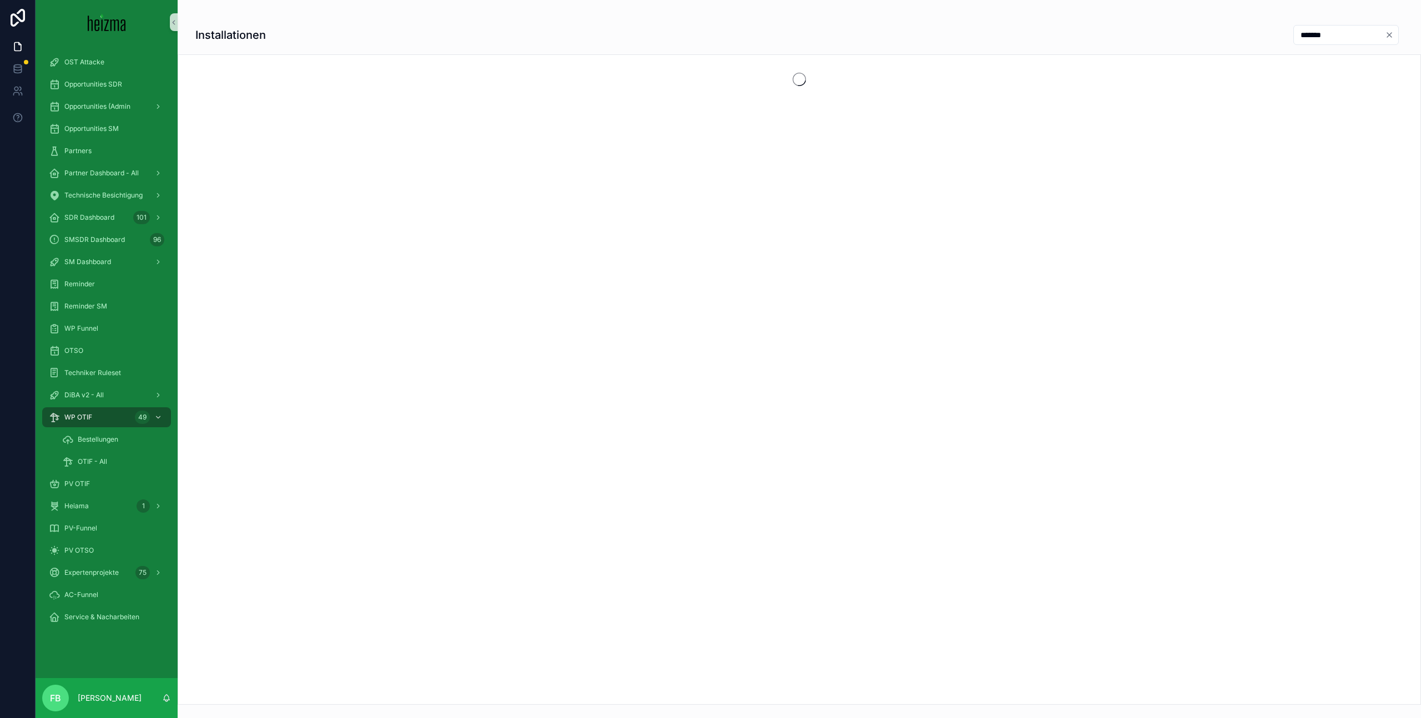
type input "*******"
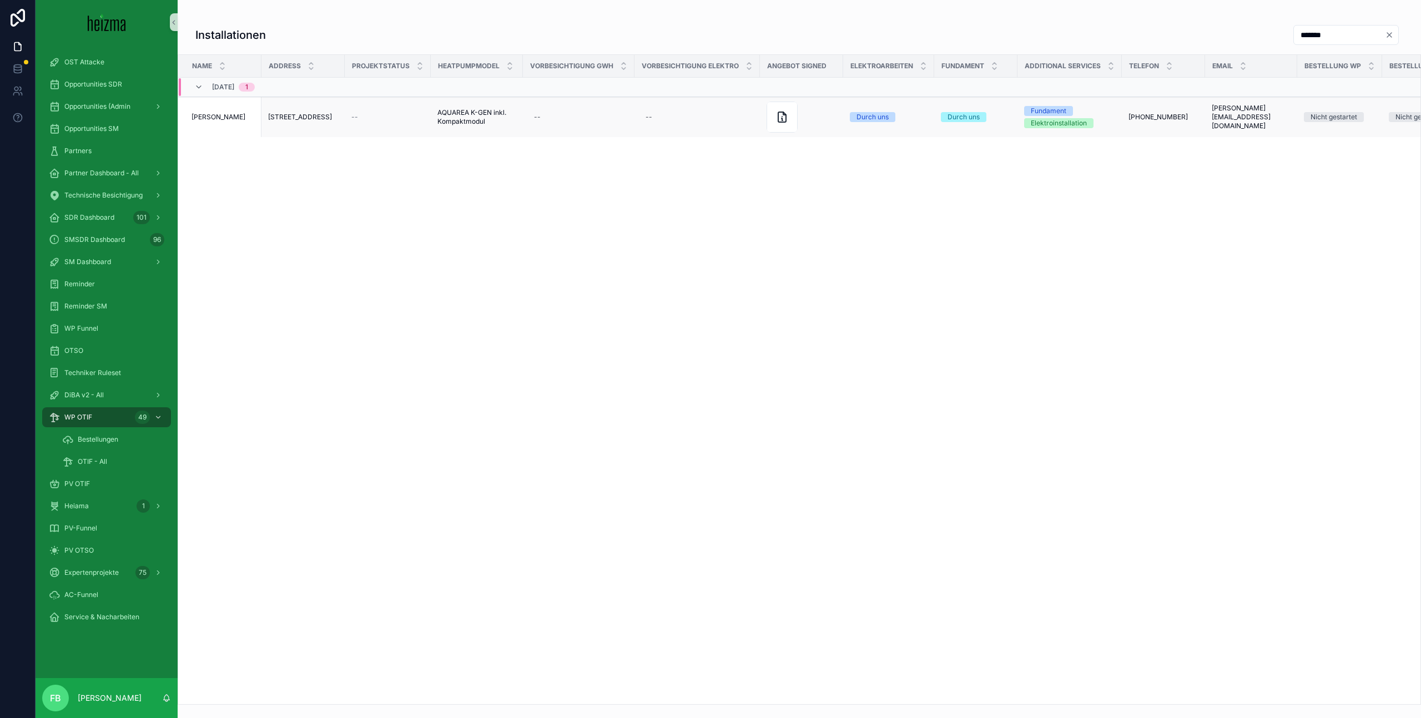
click at [226, 115] on span "[PERSON_NAME]" at bounding box center [218, 117] width 54 height 9
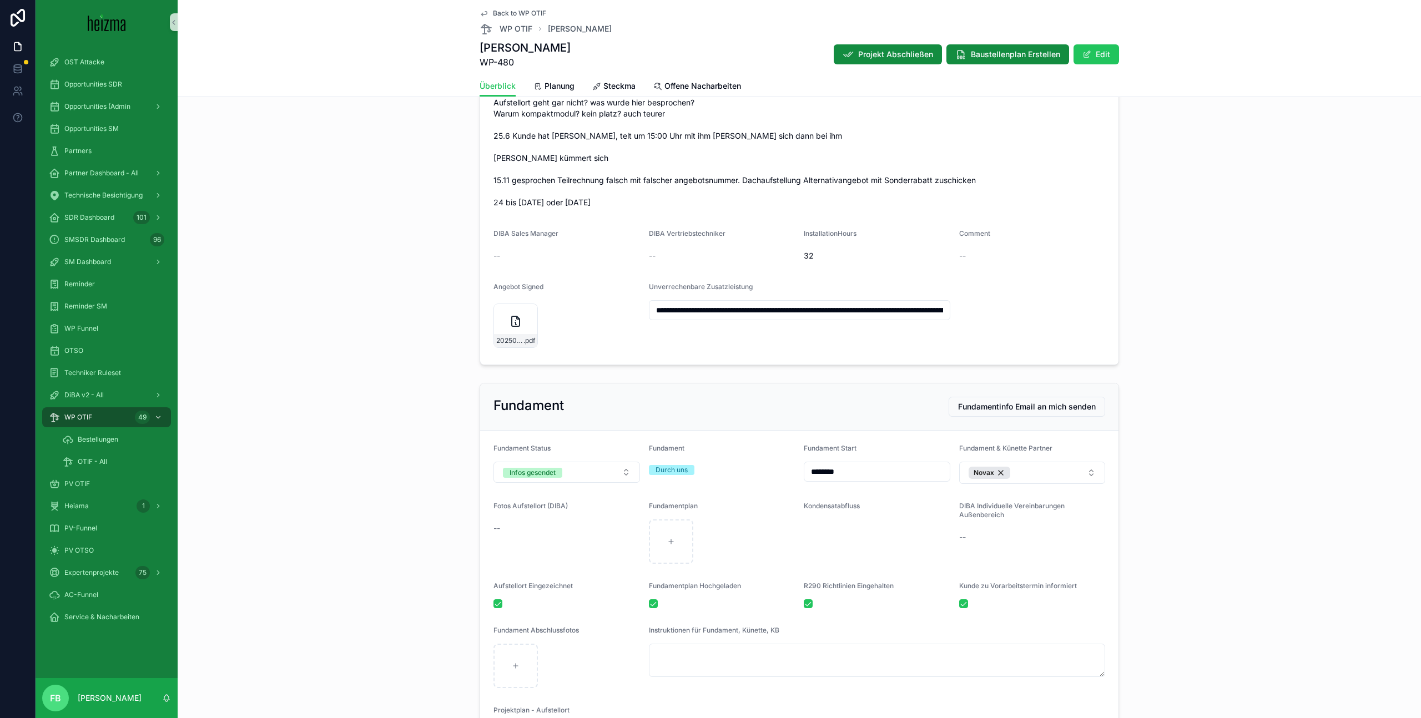
scroll to position [913, 0]
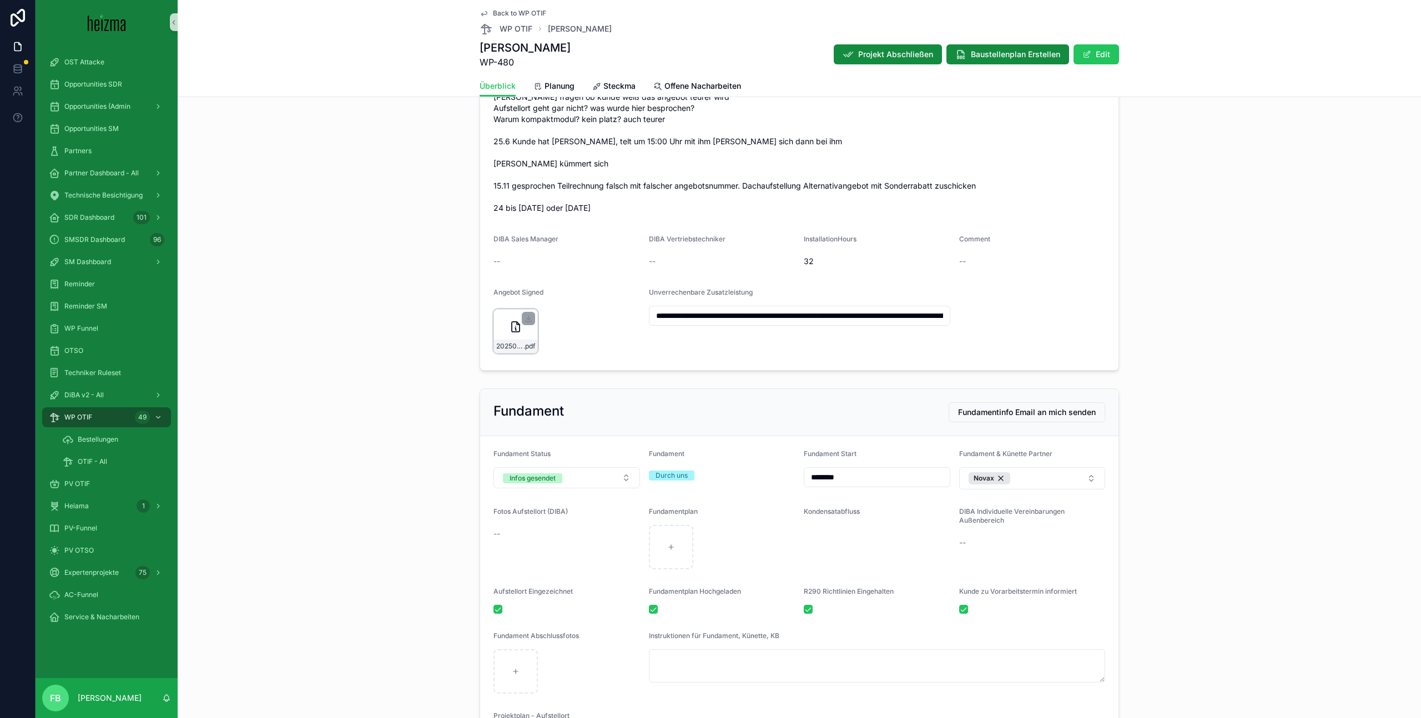
click at [512, 320] on icon "scrollable content" at bounding box center [515, 326] width 13 height 13
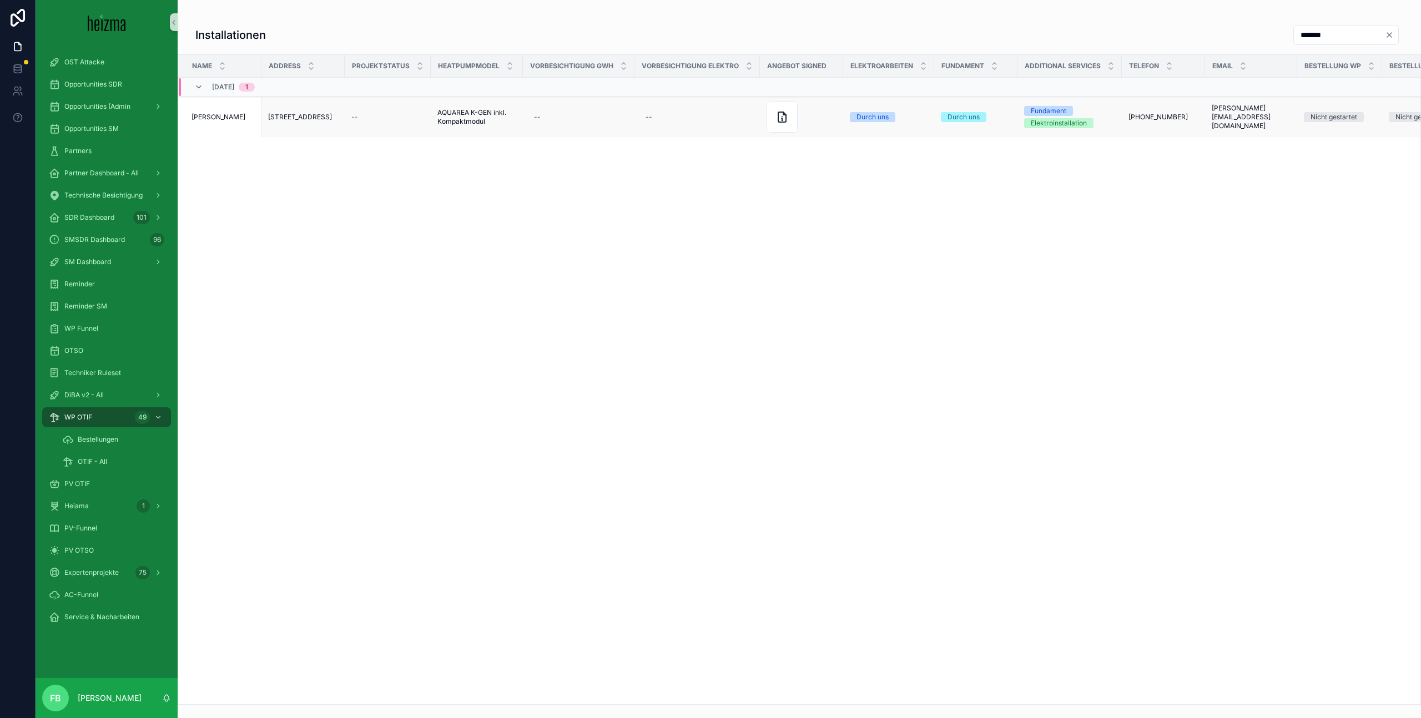
click at [228, 118] on span "[PERSON_NAME]" at bounding box center [218, 117] width 54 height 9
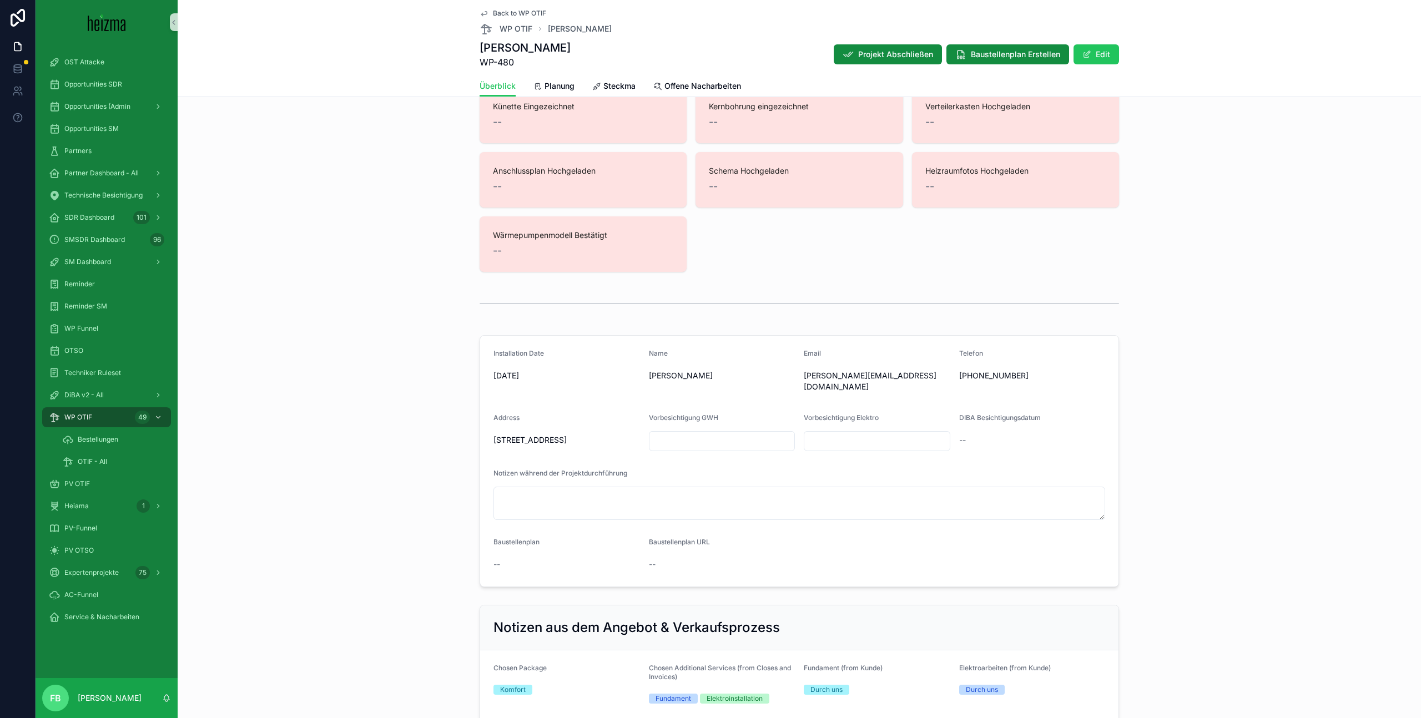
scroll to position [4, 0]
